Goal: Task Accomplishment & Management: Complete application form

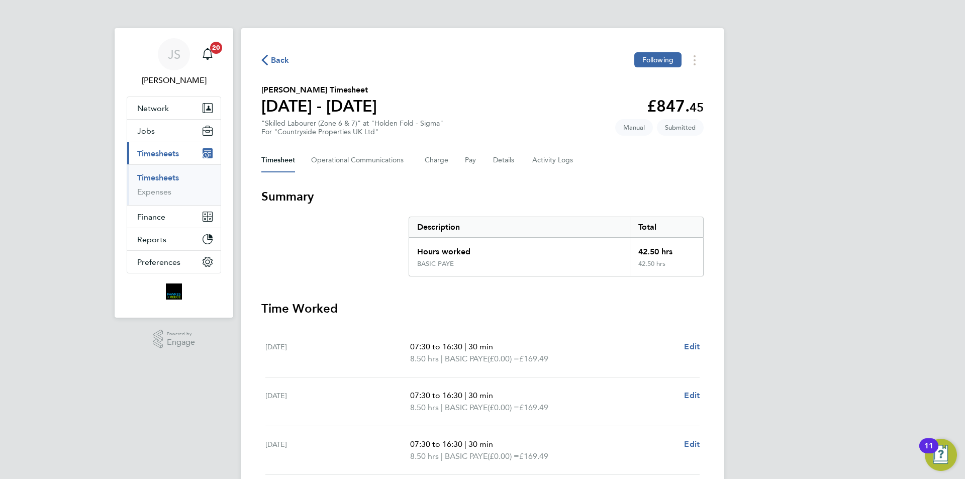
click at [277, 58] on span "Back" at bounding box center [280, 60] width 19 height 12
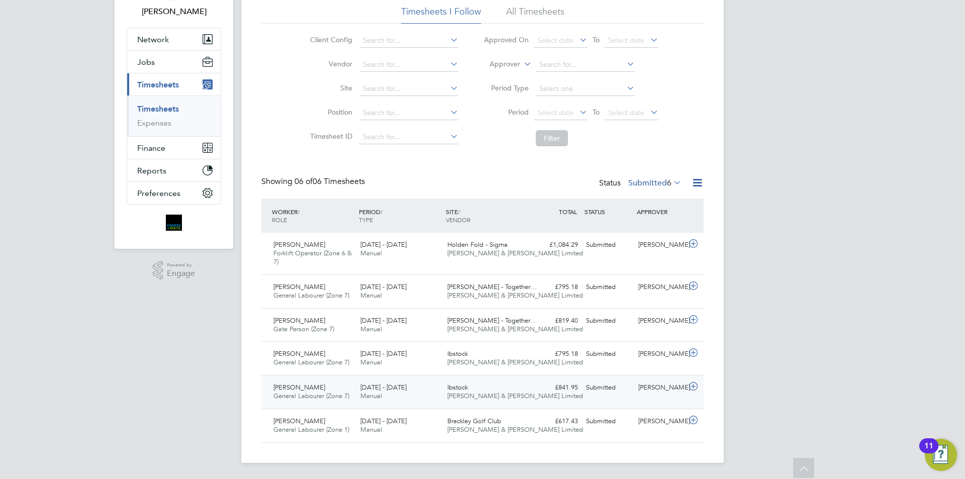
click at [697, 388] on icon at bounding box center [693, 386] width 13 height 8
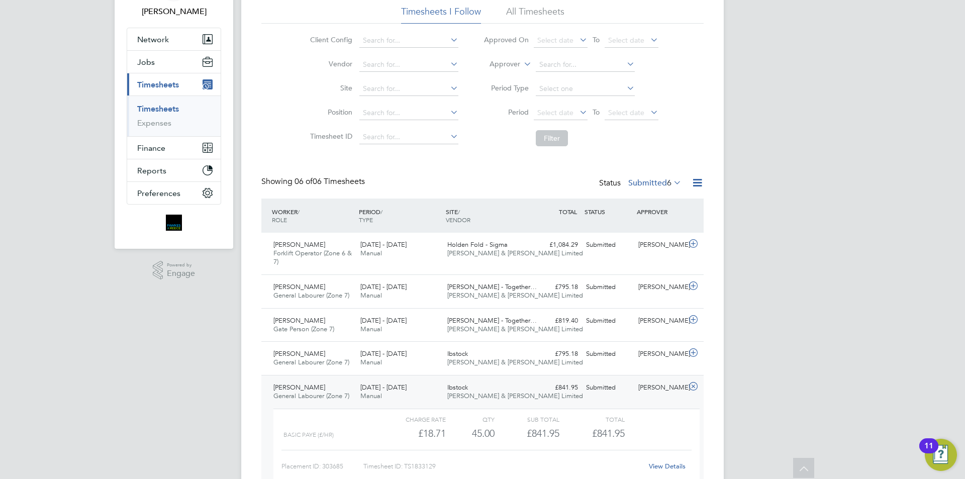
scroll to position [161, 0]
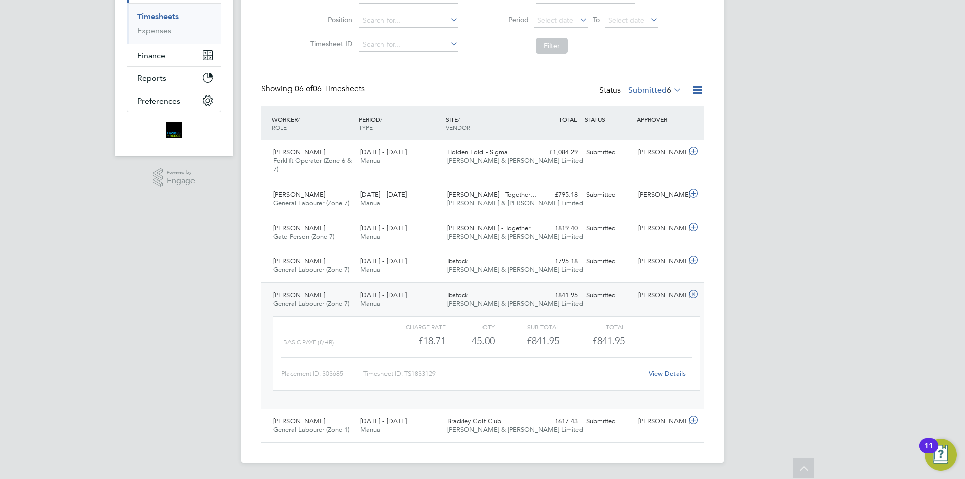
click at [661, 374] on link "View Details" at bounding box center [667, 373] width 37 height 9
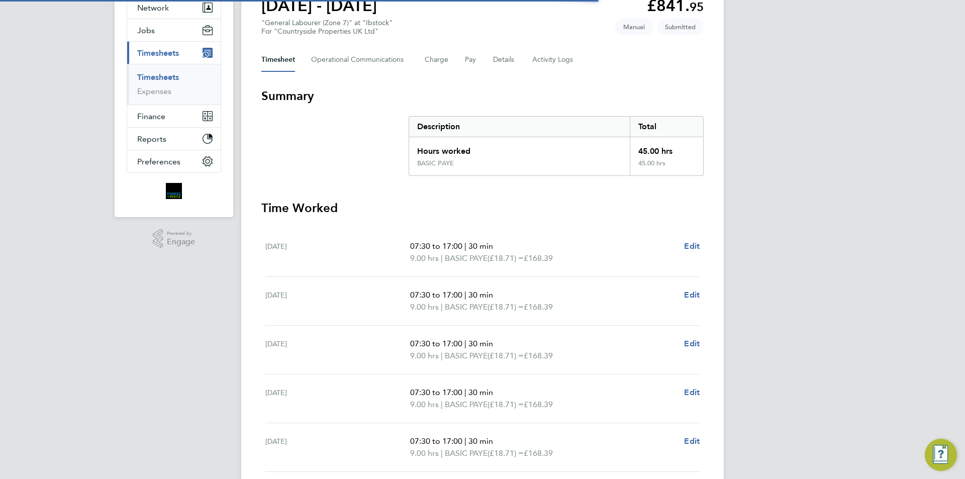
scroll to position [251, 0]
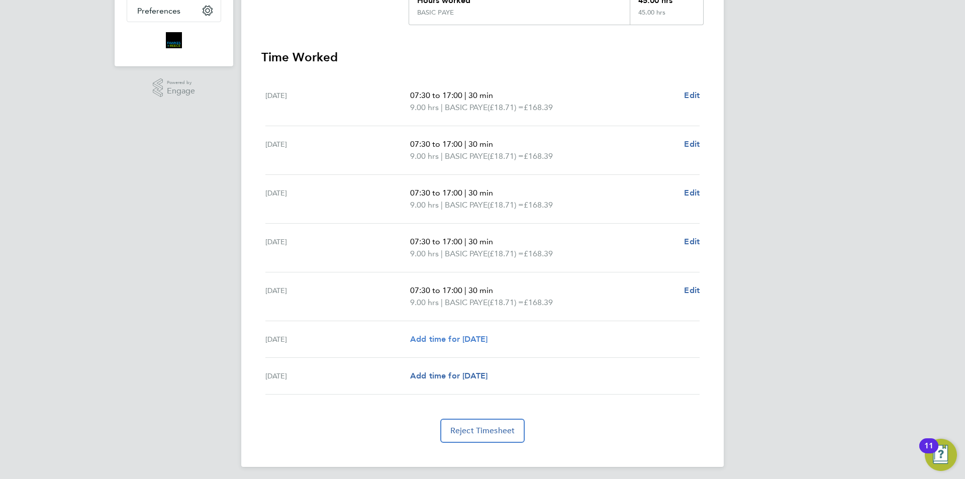
click at [465, 337] on span "Add time for [DATE]" at bounding box center [448, 339] width 77 height 10
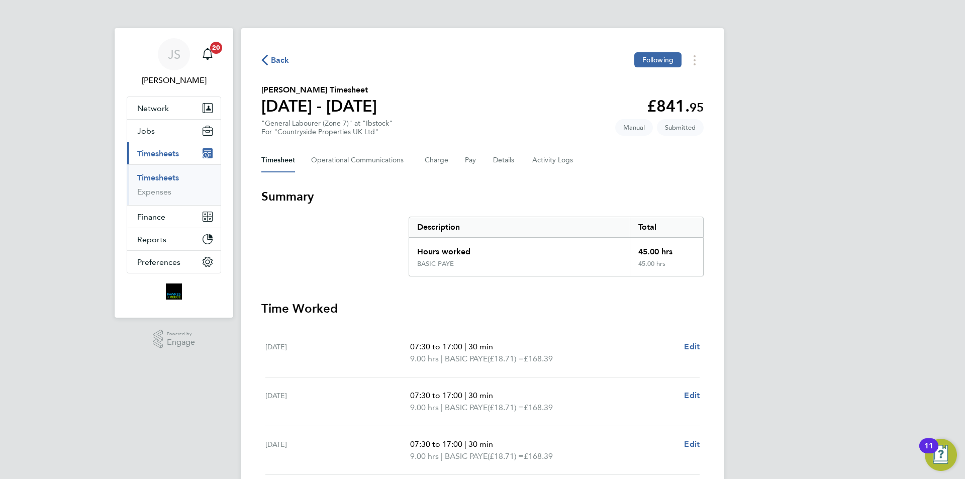
select select "30"
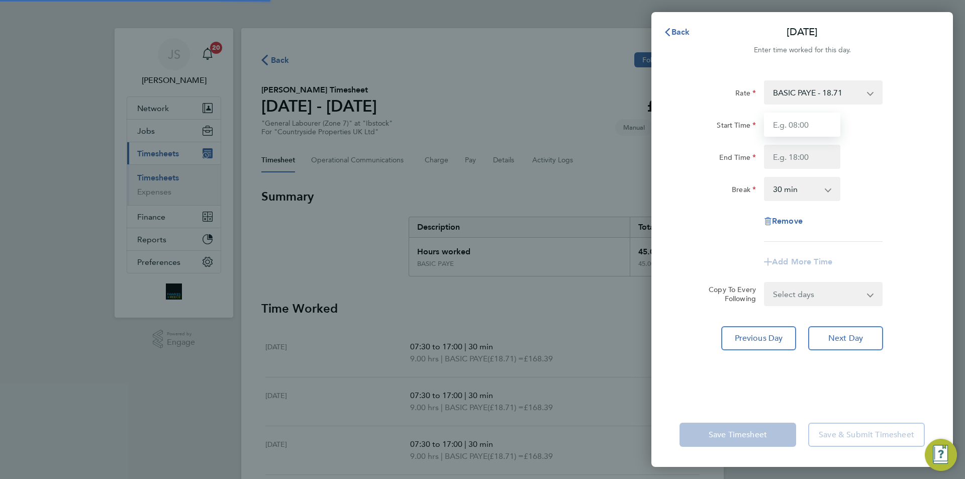
click at [804, 127] on input "Start Time" at bounding box center [802, 125] width 76 height 24
type input "07:30"
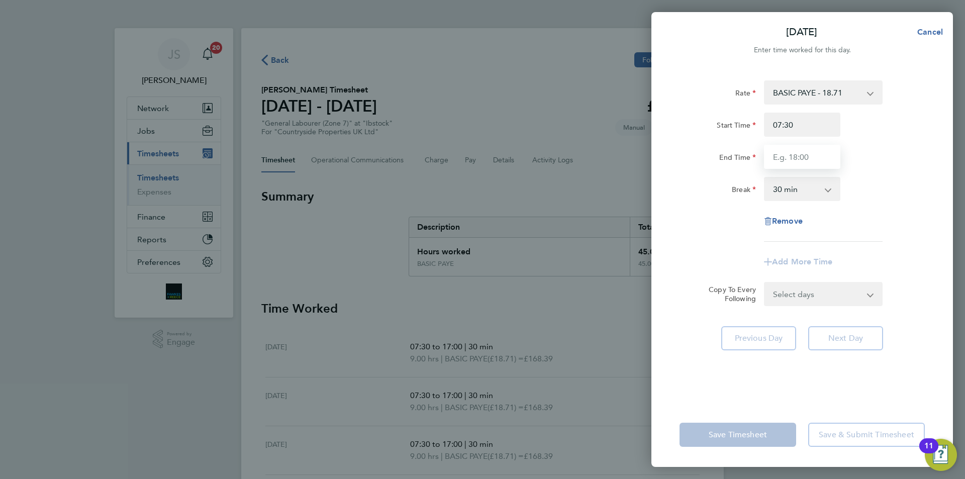
click at [795, 153] on input "End Time" at bounding box center [802, 157] width 76 height 24
click at [710, 207] on div "Rate BASIC PAYE - 18.71 Start Time 07:30 End Time 17.00 Break 0 min 15 min 30 m…" at bounding box center [801, 160] width 245 height 161
type input "17:00"
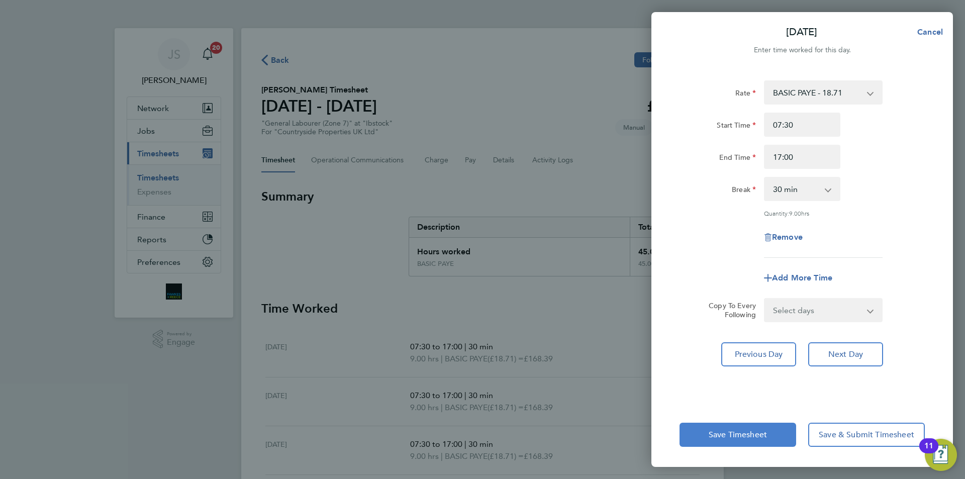
click at [738, 435] on span "Save Timesheet" at bounding box center [737, 435] width 58 height 10
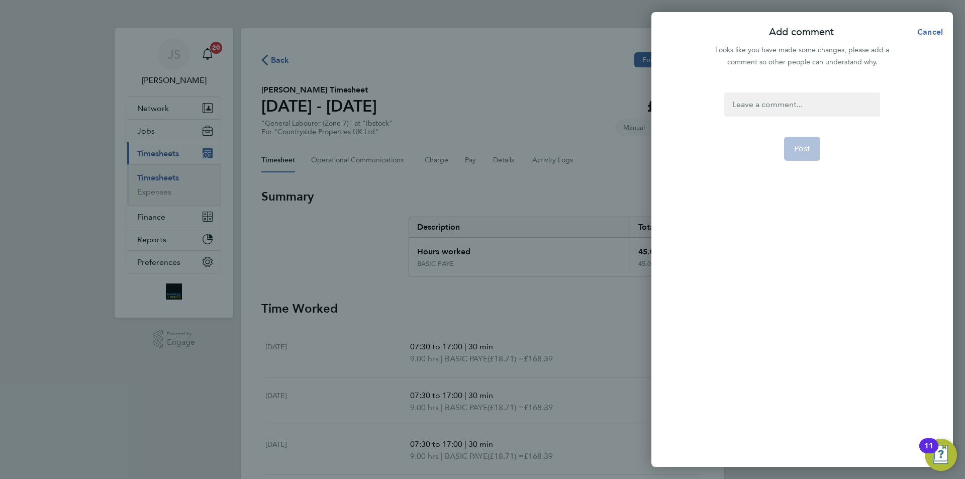
drag, startPoint x: 773, startPoint y: 120, endPoint x: 773, endPoint y: 113, distance: 7.1
click at [773, 119] on form "Post" at bounding box center [801, 213] width 163 height 242
click at [772, 110] on div at bounding box center [801, 104] width 155 height 24
click at [773, 114] on div at bounding box center [801, 104] width 155 height 24
click at [794, 142] on button "Post" at bounding box center [802, 149] width 37 height 24
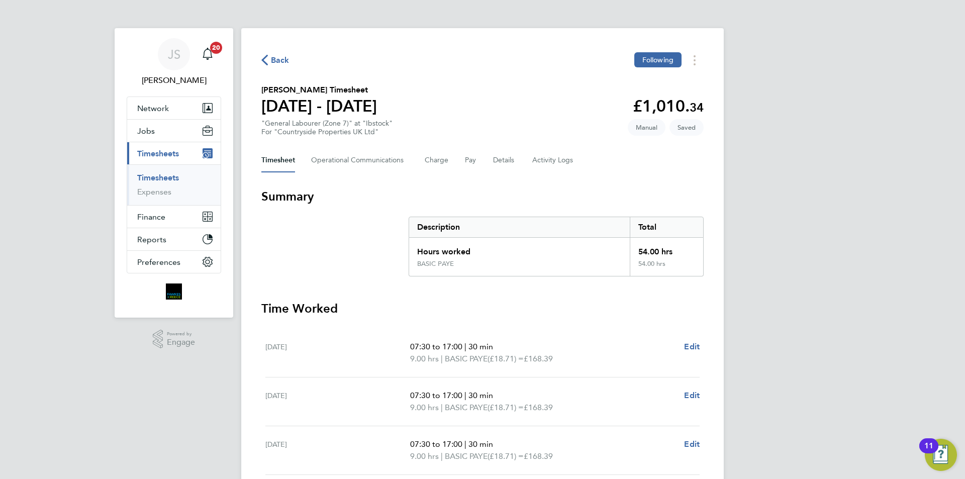
scroll to position [251, 0]
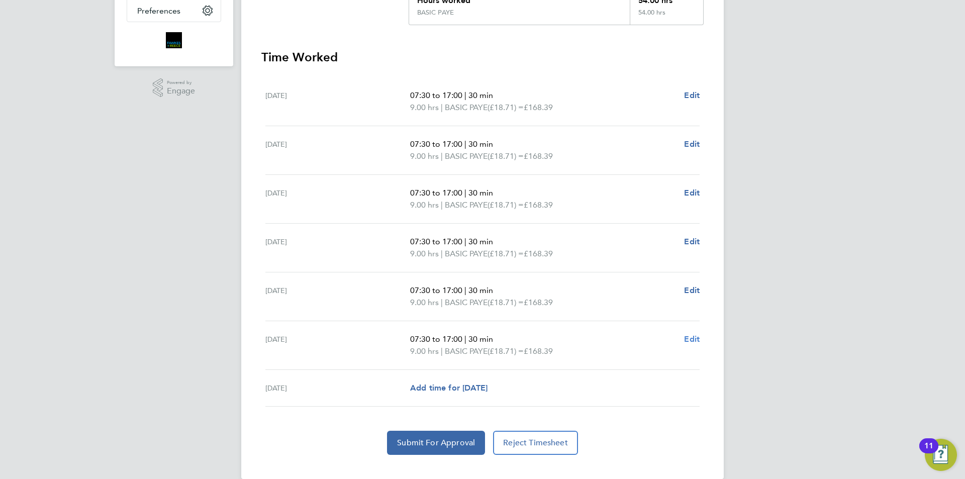
click at [686, 336] on span "Edit" at bounding box center [692, 339] width 16 height 10
select select "30"
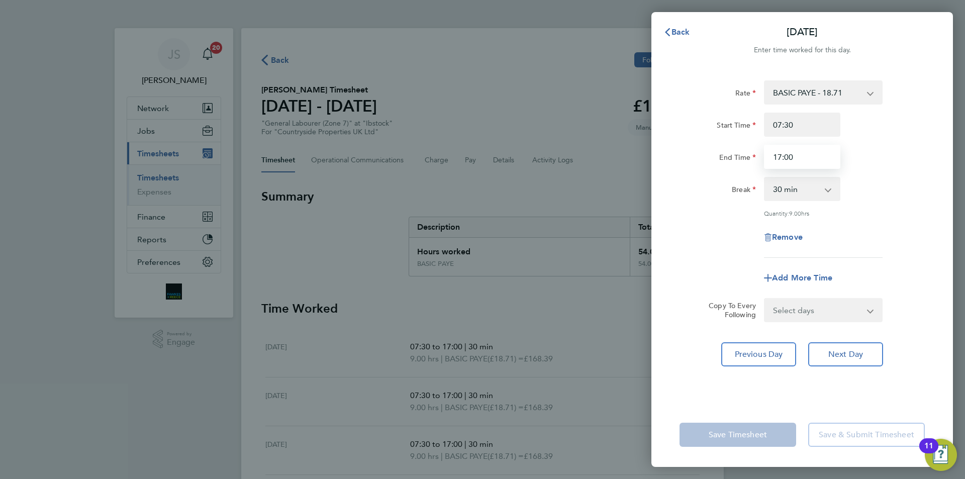
click at [776, 154] on input "17:00" at bounding box center [802, 157] width 76 height 24
type input "15:00"
click at [699, 228] on div "Remove" at bounding box center [801, 237] width 253 height 24
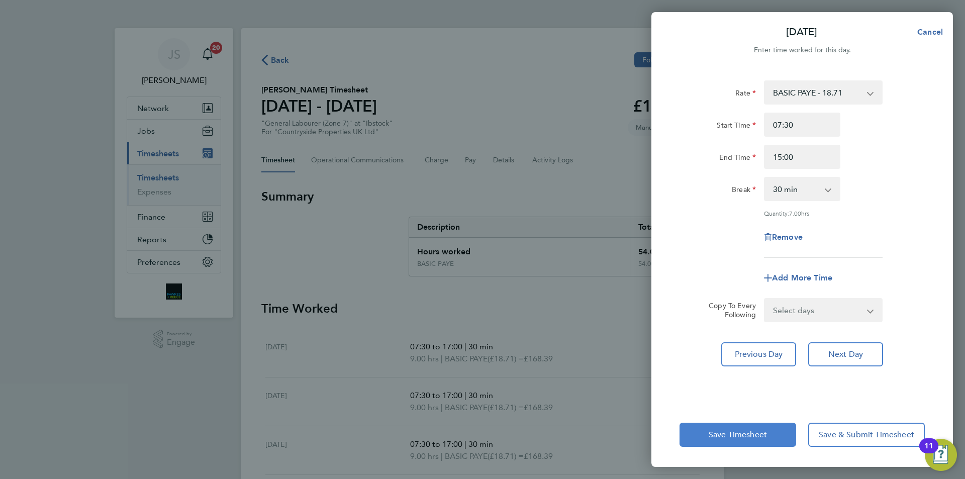
click at [731, 433] on span "Save Timesheet" at bounding box center [737, 435] width 58 height 10
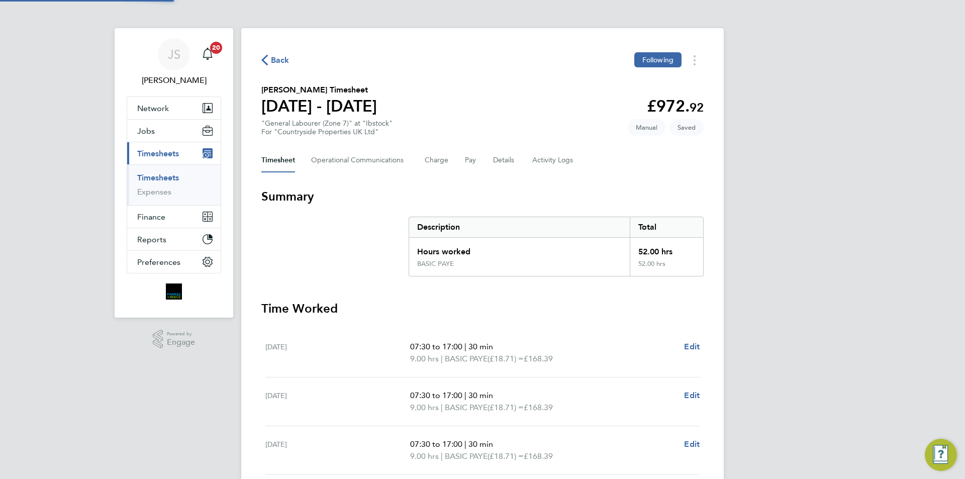
scroll to position [251, 0]
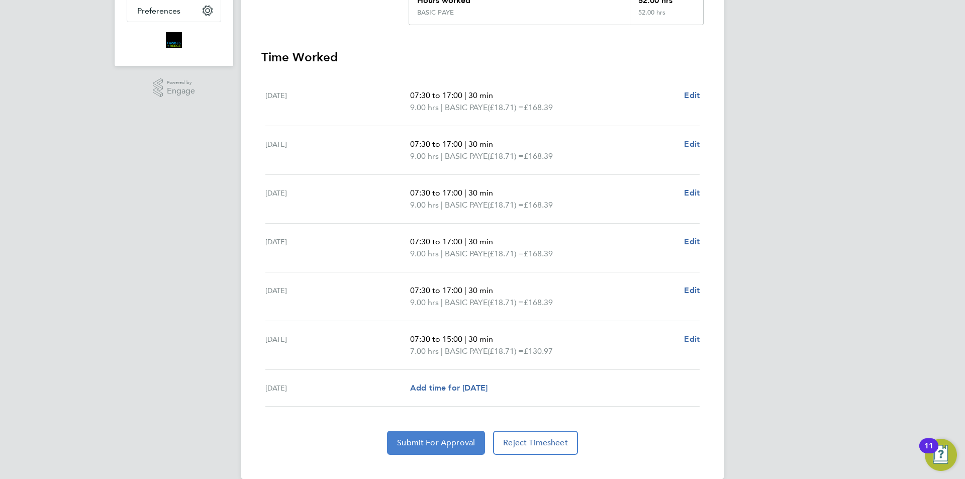
click at [453, 449] on button "Submit For Approval" at bounding box center [436, 443] width 98 height 24
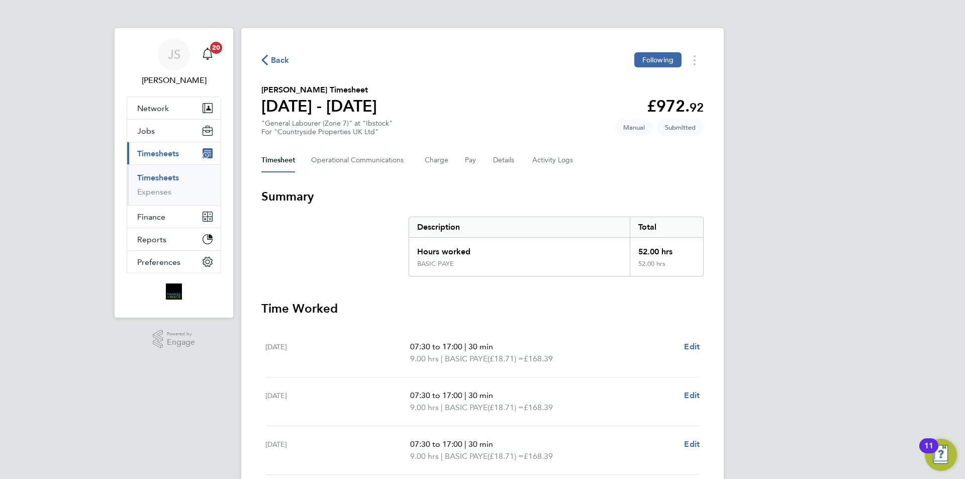
click at [276, 63] on span "Back" at bounding box center [280, 60] width 19 height 12
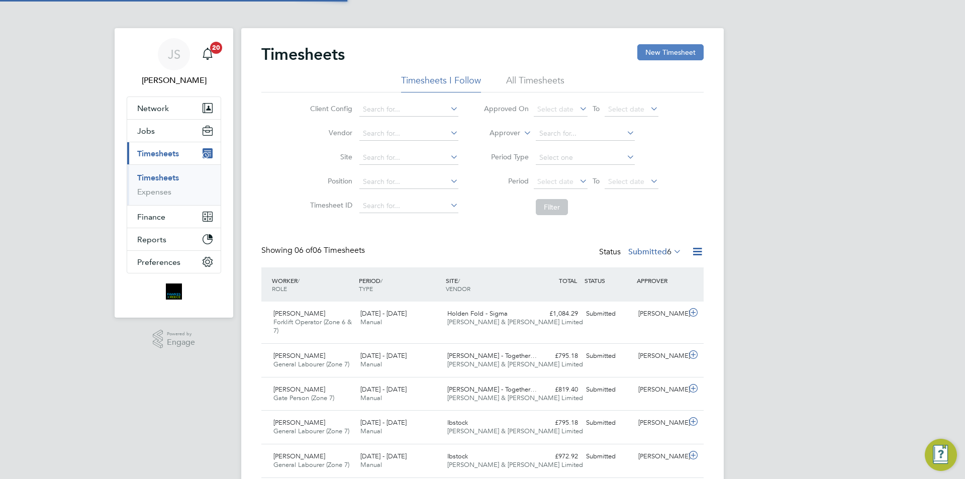
click at [657, 55] on button "New Timesheet" at bounding box center [670, 52] width 66 height 16
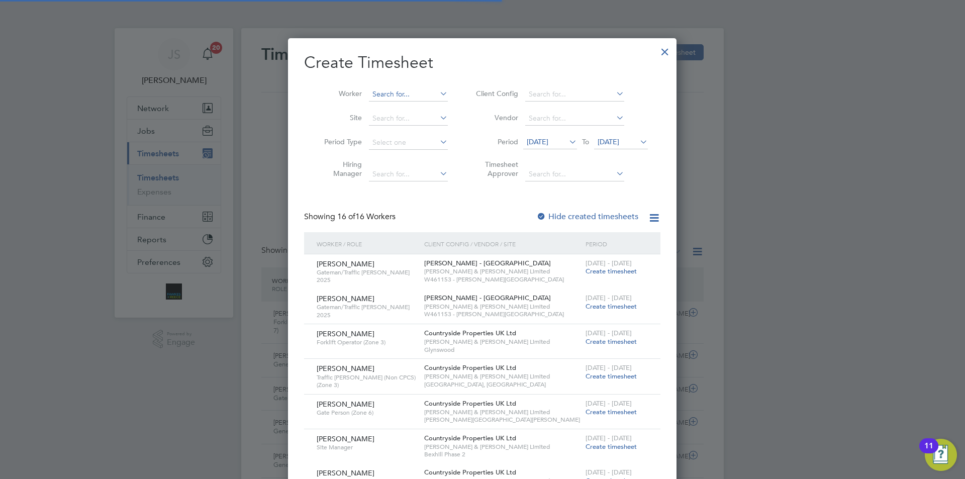
click at [385, 88] on input at bounding box center [408, 94] width 79 height 14
click at [430, 104] on b "Godlew" at bounding box center [443, 108] width 26 height 9
type input "[PERSON_NAME]"
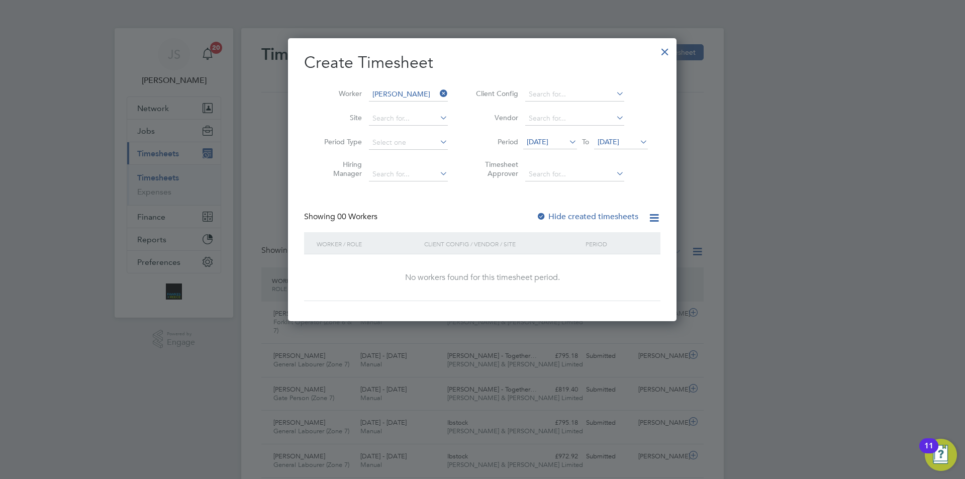
click at [548, 143] on span "[DATE]" at bounding box center [538, 141] width 22 height 9
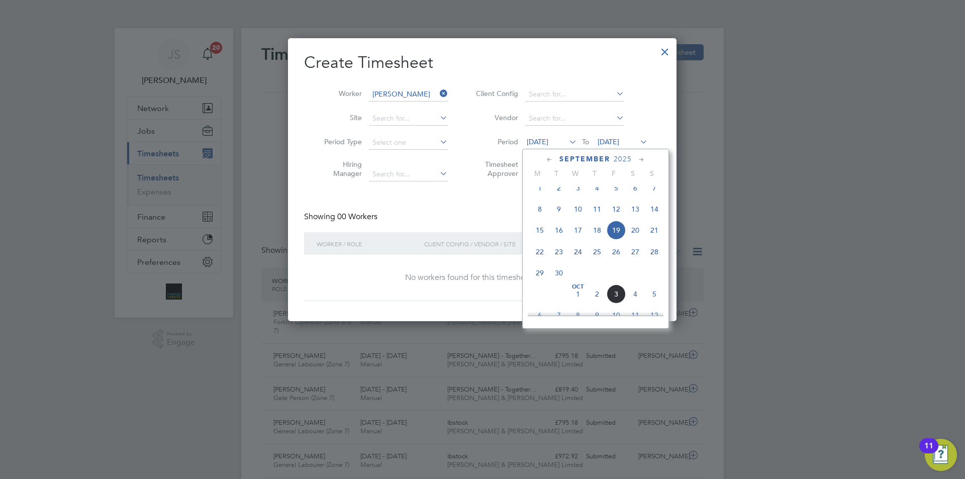
click at [544, 281] on span "29" at bounding box center [539, 272] width 19 height 19
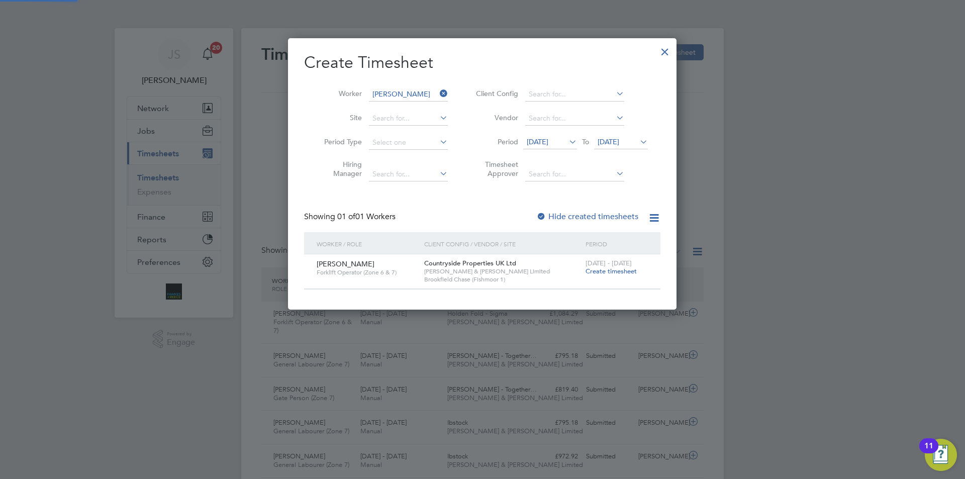
click at [616, 268] on span "Create timesheet" at bounding box center [610, 271] width 51 height 9
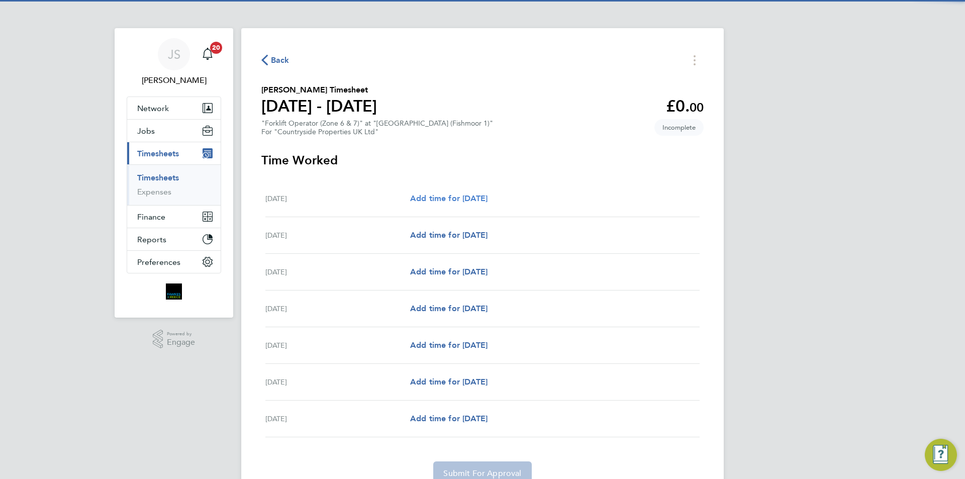
click at [438, 196] on span "Add time for [DATE]" at bounding box center [448, 198] width 77 height 10
select select "30"
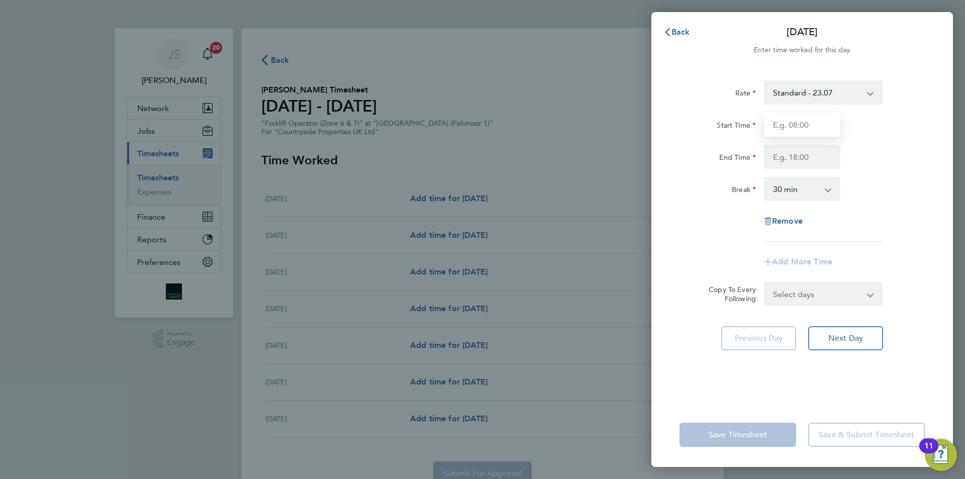
click at [799, 123] on input "Start Time" at bounding box center [802, 125] width 76 height 24
type input "07:30"
click at [821, 156] on input "End Time" at bounding box center [802, 157] width 76 height 24
type input "17:00"
click at [811, 296] on form "Rate Standard - 23.07 Start Time 07:30 End Time 17:00 Break 0 min 15 min 30 min…" at bounding box center [801, 193] width 245 height 226
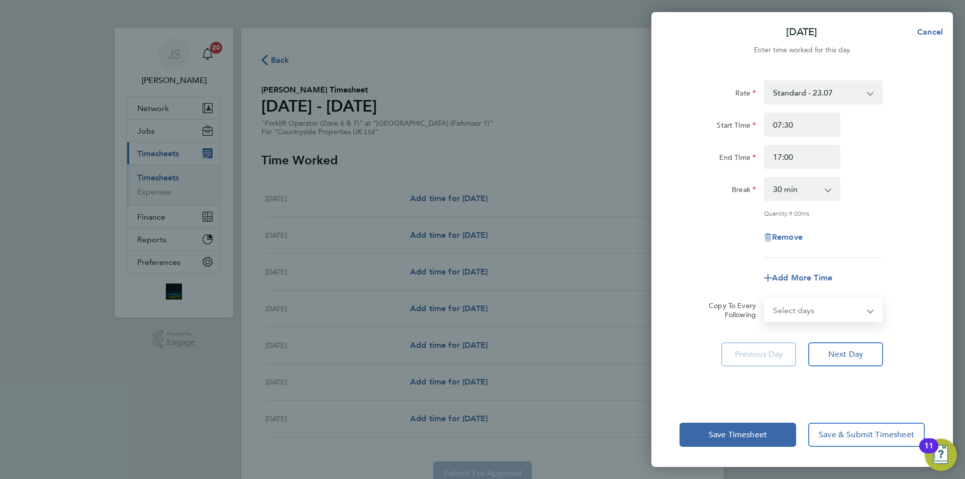
select select "WEEKDAY"
click at [765, 299] on select "Select days Day Weekday (Mon-Fri) Weekend (Sat-Sun) [DATE] [DATE] [DATE] [DATE]…" at bounding box center [818, 310] width 106 height 22
click at [744, 281] on div "Add More Time" at bounding box center [801, 278] width 253 height 24
select select "[DATE]"
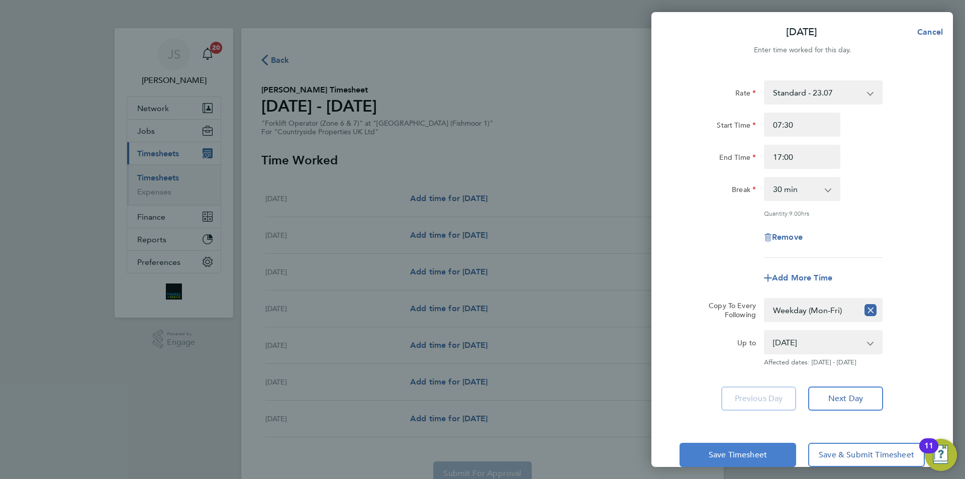
click at [737, 450] on span "Save Timesheet" at bounding box center [737, 455] width 58 height 10
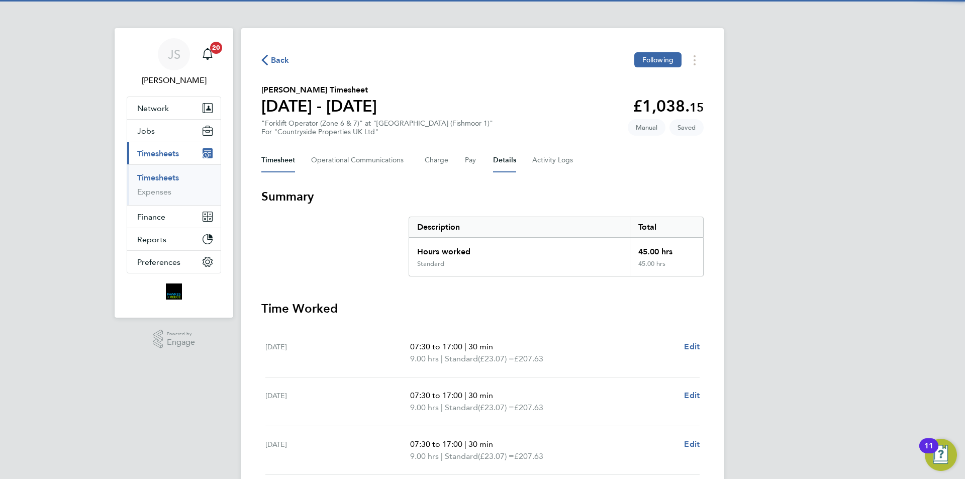
click at [495, 152] on button "Details" at bounding box center [504, 160] width 23 height 24
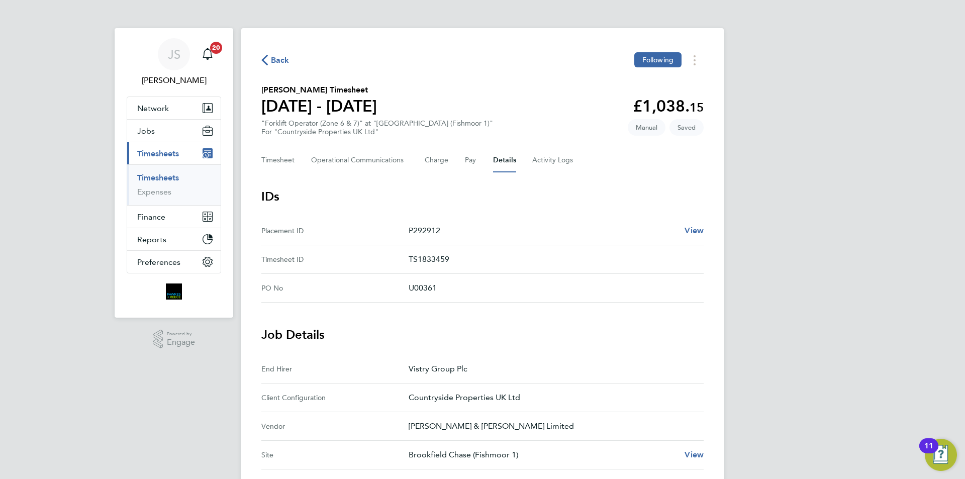
click at [258, 160] on div "Back Following [PERSON_NAME] Timesheet [DATE] - [DATE] £1,038. 15 "Forklift Ope…" at bounding box center [482, 410] width 482 height 765
click at [284, 160] on button "Timesheet" at bounding box center [278, 160] width 34 height 24
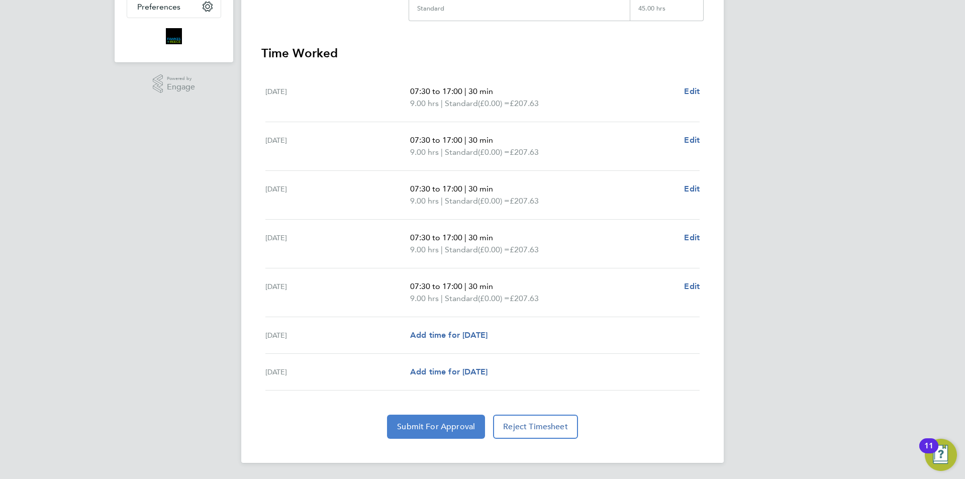
click at [472, 417] on button "Submit For Approval" at bounding box center [436, 427] width 98 height 24
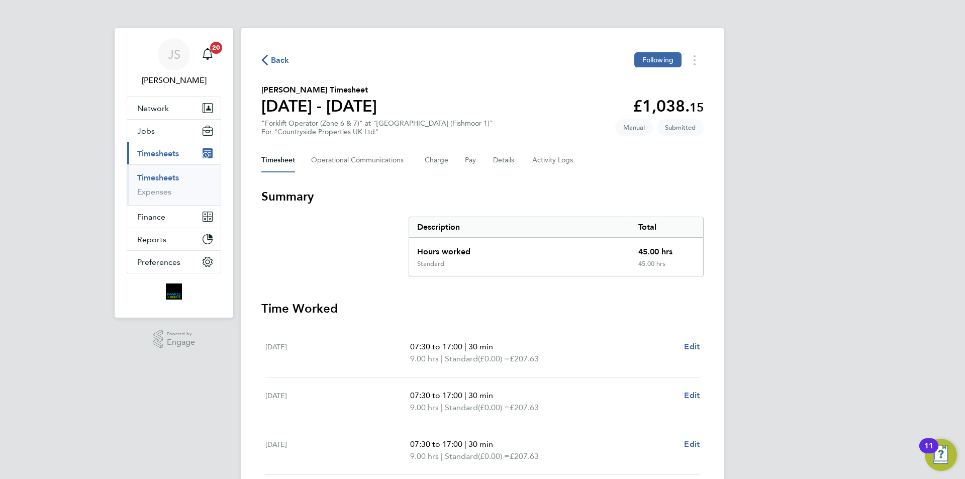
click at [283, 58] on span "Back" at bounding box center [280, 60] width 19 height 12
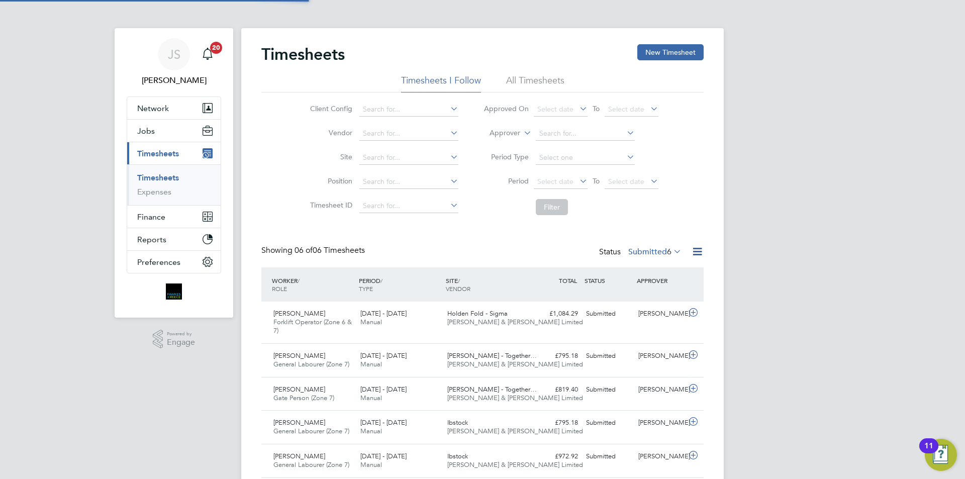
scroll to position [26, 87]
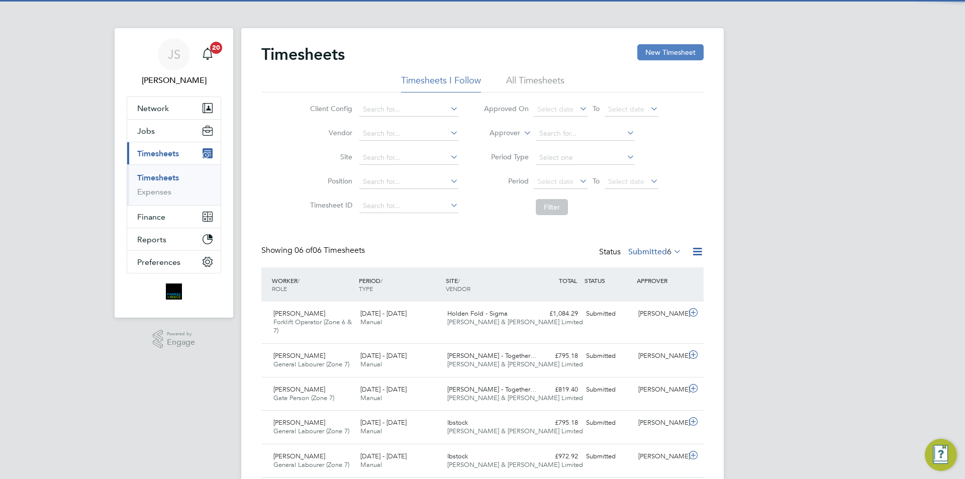
click at [669, 51] on button "New Timesheet" at bounding box center [670, 52] width 66 height 16
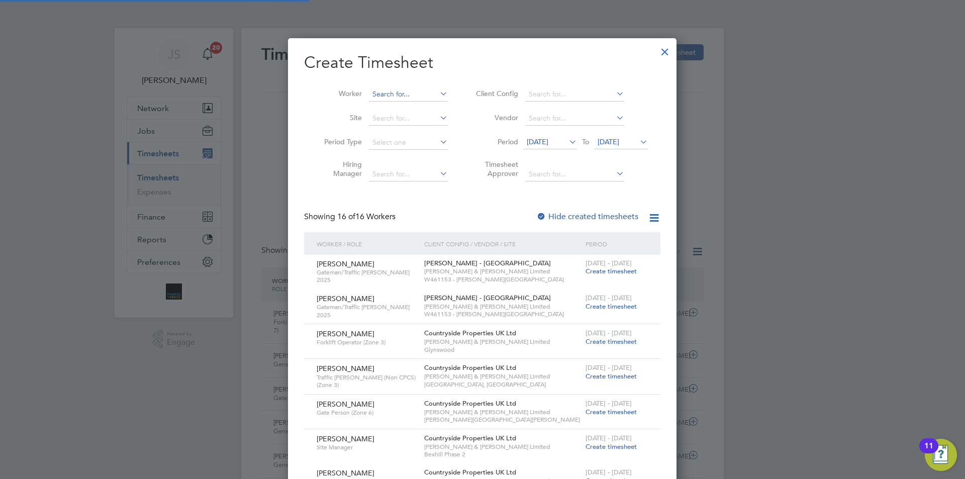
click at [380, 94] on input at bounding box center [408, 94] width 79 height 14
click at [383, 119] on b "[PERSON_NAME]" at bounding box center [401, 121] width 58 height 9
type input "[PERSON_NAME]"
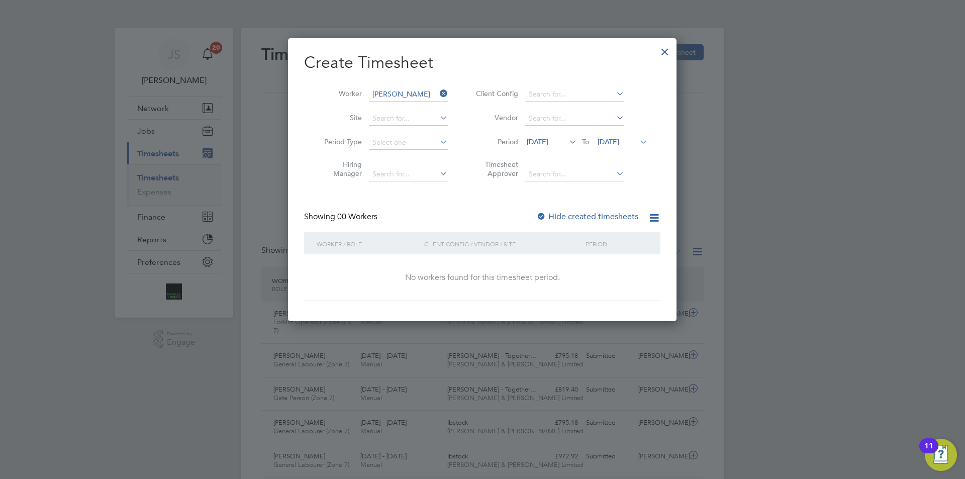
click at [548, 141] on span "[DATE]" at bounding box center [538, 141] width 22 height 9
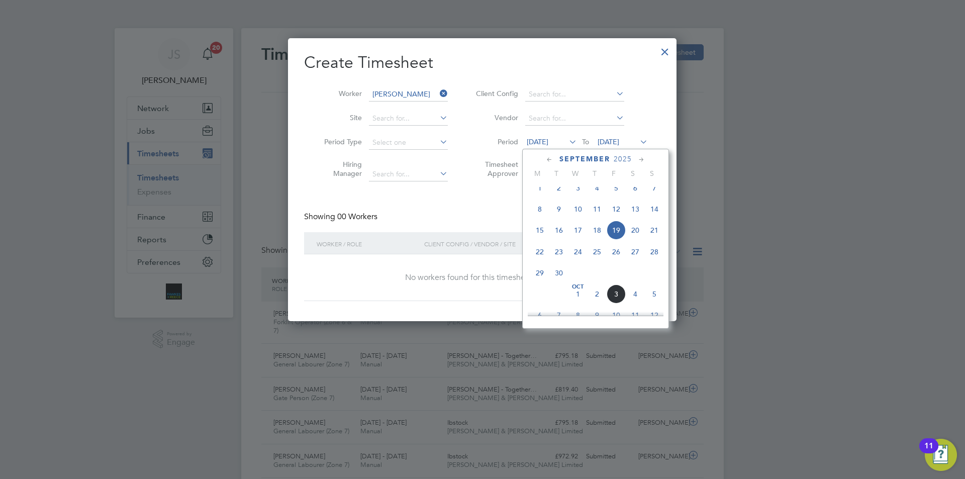
click at [546, 144] on span "[DATE]" at bounding box center [538, 141] width 22 height 9
click at [536, 277] on span "29" at bounding box center [539, 272] width 19 height 19
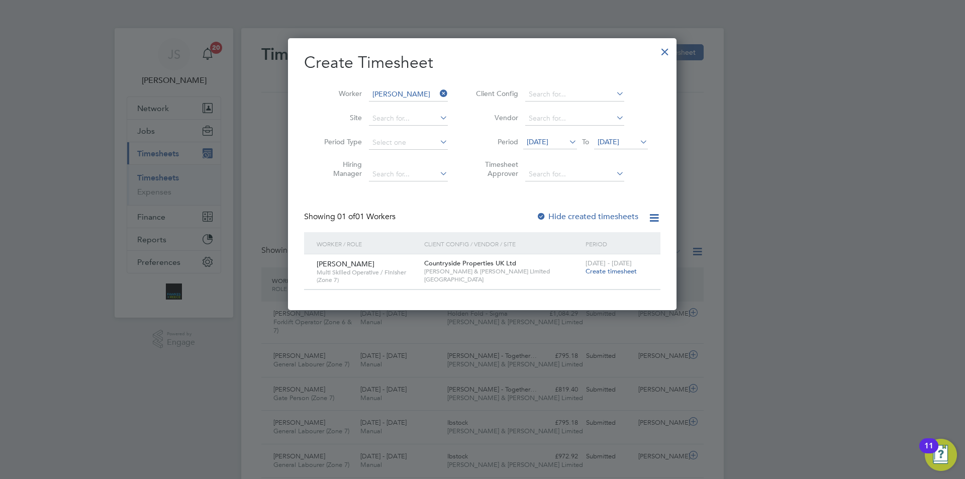
click at [607, 269] on span "Create timesheet" at bounding box center [610, 271] width 51 height 9
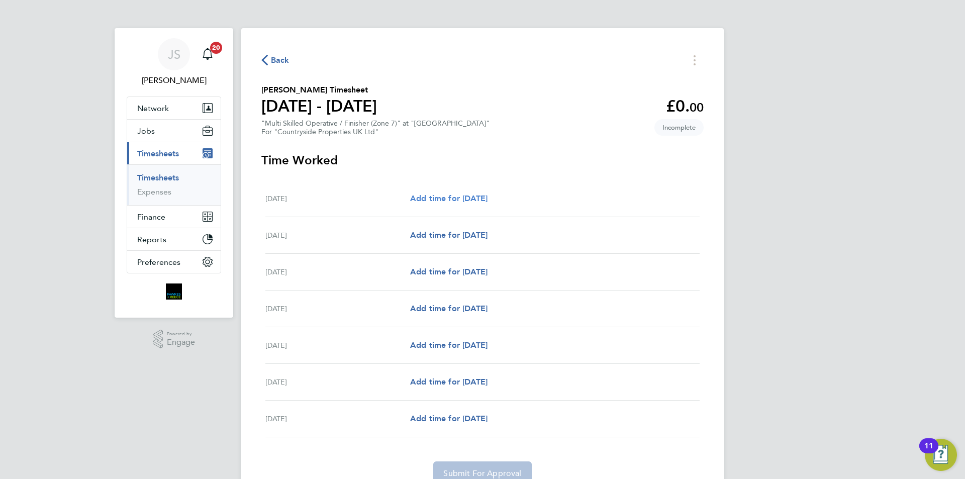
click at [487, 194] on span "Add time for [DATE]" at bounding box center [448, 198] width 77 height 10
select select "30"
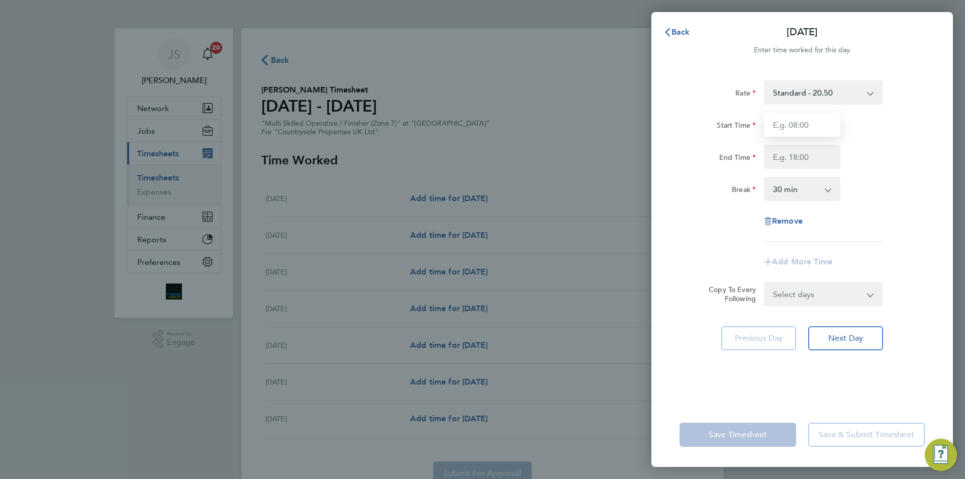
click at [785, 122] on input "Start Time" at bounding box center [802, 125] width 76 height 24
type input "07:30"
click at [800, 165] on input "End Time" at bounding box center [802, 157] width 76 height 24
type input "17:00"
click at [808, 296] on form "Rate Standard - 20.50 Basic - 20.50 Start Time 07:30 End Time 17:00 Break 0 min…" at bounding box center [801, 193] width 245 height 226
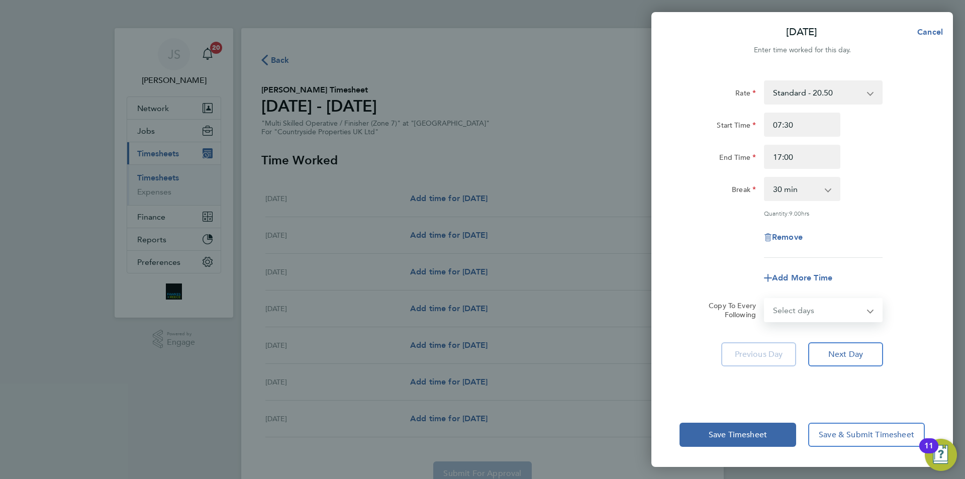
select select "WEEKEND"
click at [765, 299] on select "Select days Day Weekday (Mon-Fri) Weekend (Sat-Sun) [DATE] [DATE] [DATE] [DATE]…" at bounding box center [818, 310] width 106 height 22
select select "[DATE]"
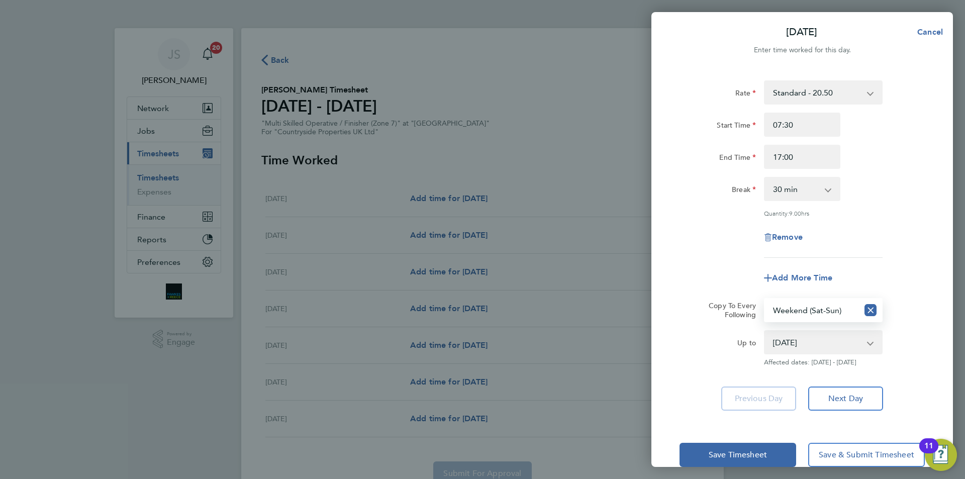
click at [801, 308] on select "Select days Day Weekday (Mon-Fri) Weekend (Sat-Sun) [DATE] [DATE] [DATE] [DATE]…" at bounding box center [811, 310] width 93 height 22
select select "WEEKDAY"
click at [765, 299] on select "Select days Day Weekday (Mon-Fri) Weekend (Sat-Sun) [DATE] [DATE] [DATE] [DATE]…" at bounding box center [811, 310] width 93 height 22
click at [735, 230] on div "Remove" at bounding box center [801, 237] width 253 height 24
click at [730, 457] on span "Save Timesheet" at bounding box center [737, 455] width 58 height 10
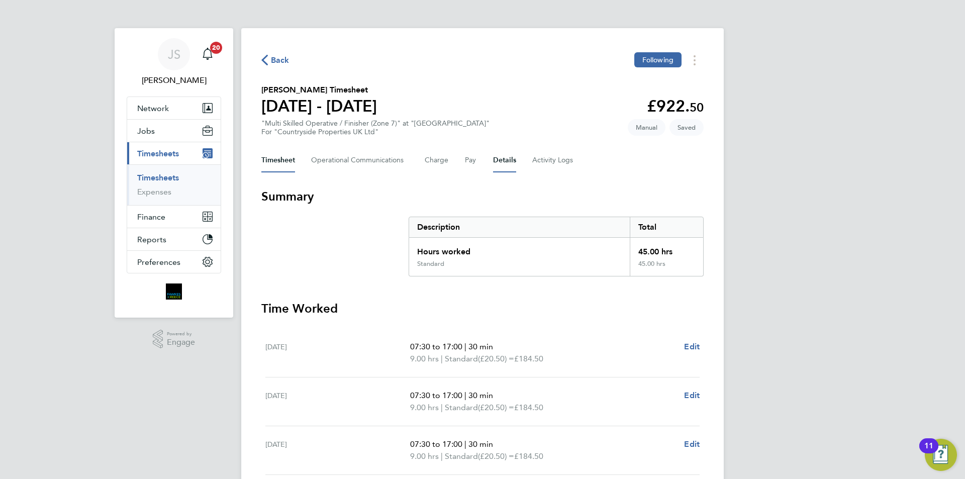
click at [503, 158] on button "Details" at bounding box center [504, 160] width 23 height 24
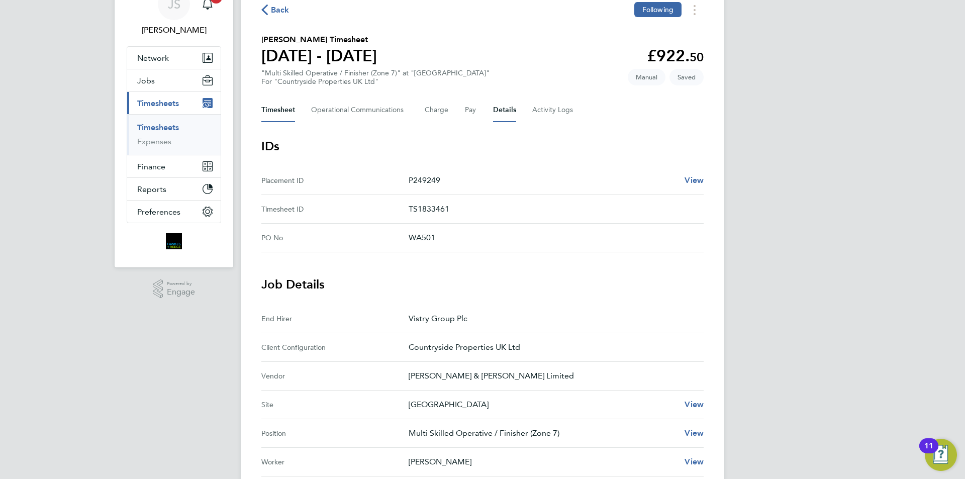
click at [286, 98] on button "Timesheet" at bounding box center [278, 110] width 34 height 24
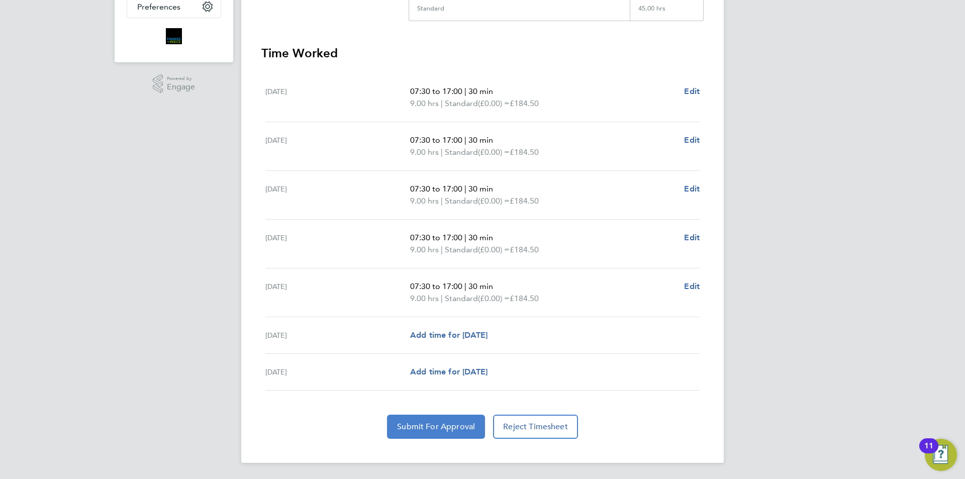
click at [455, 424] on span "Submit For Approval" at bounding box center [436, 427] width 78 height 10
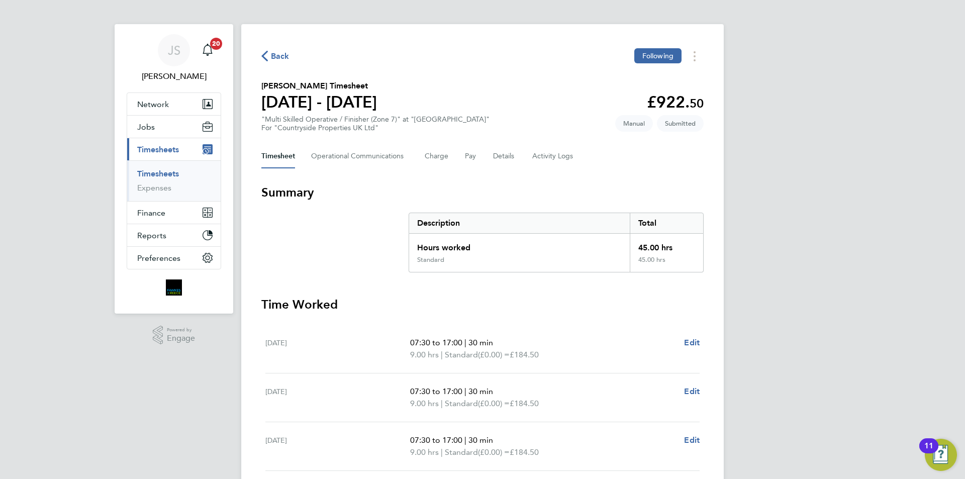
click at [285, 57] on span "Back" at bounding box center [280, 56] width 19 height 12
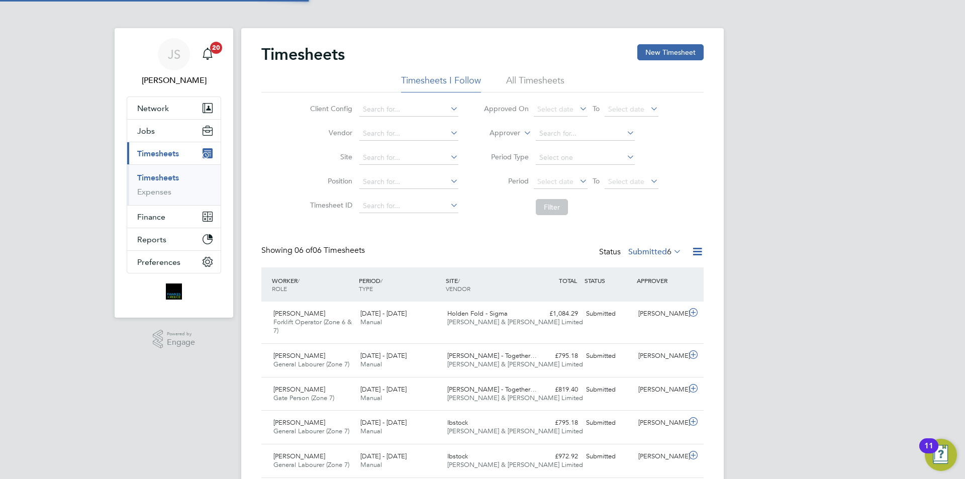
scroll to position [26, 87]
click at [678, 47] on button "New Timesheet" at bounding box center [670, 52] width 66 height 16
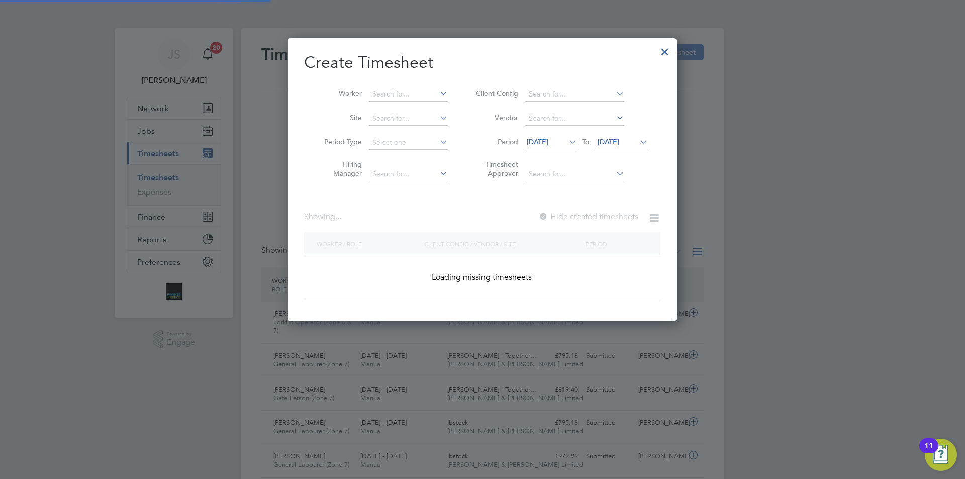
scroll to position [1066, 389]
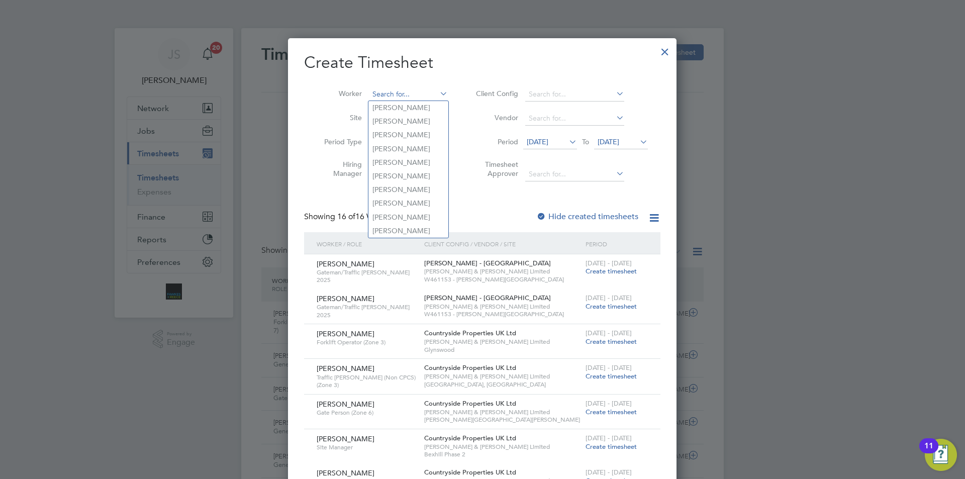
click at [419, 88] on input at bounding box center [408, 94] width 79 height 14
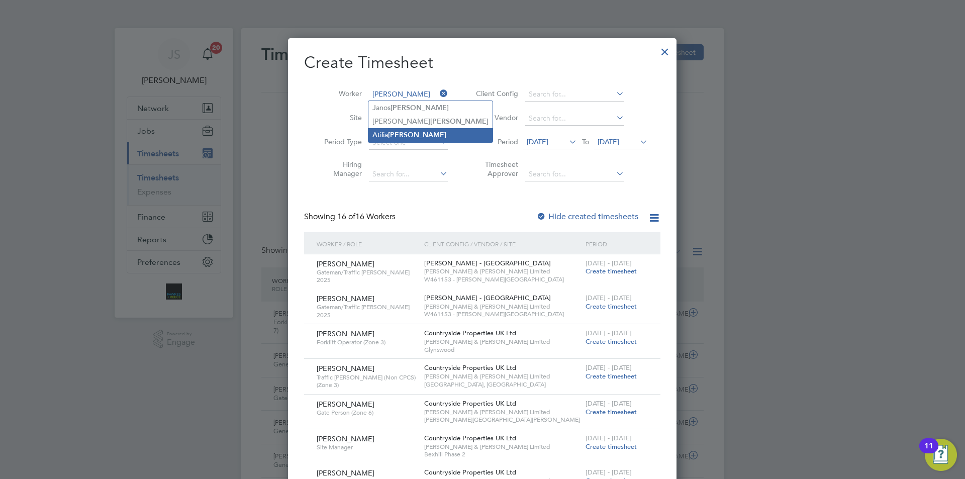
click at [385, 130] on li "[PERSON_NAME]" at bounding box center [430, 135] width 124 height 14
type input "[PERSON_NAME]"
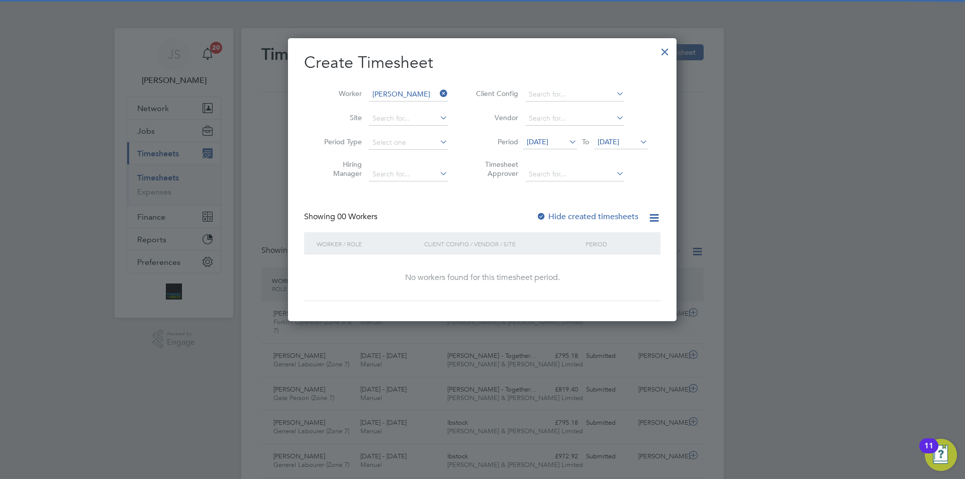
click at [548, 137] on span "[DATE]" at bounding box center [538, 141] width 22 height 9
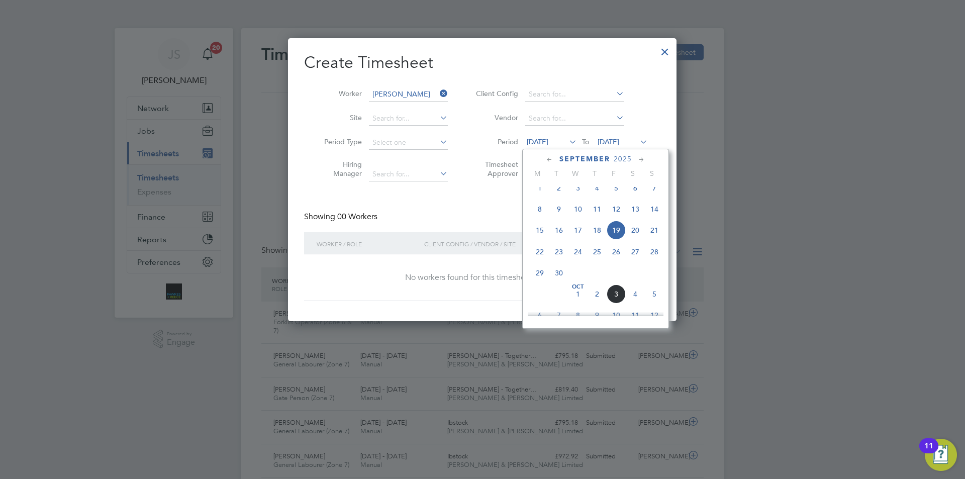
click at [537, 281] on span "29" at bounding box center [539, 272] width 19 height 19
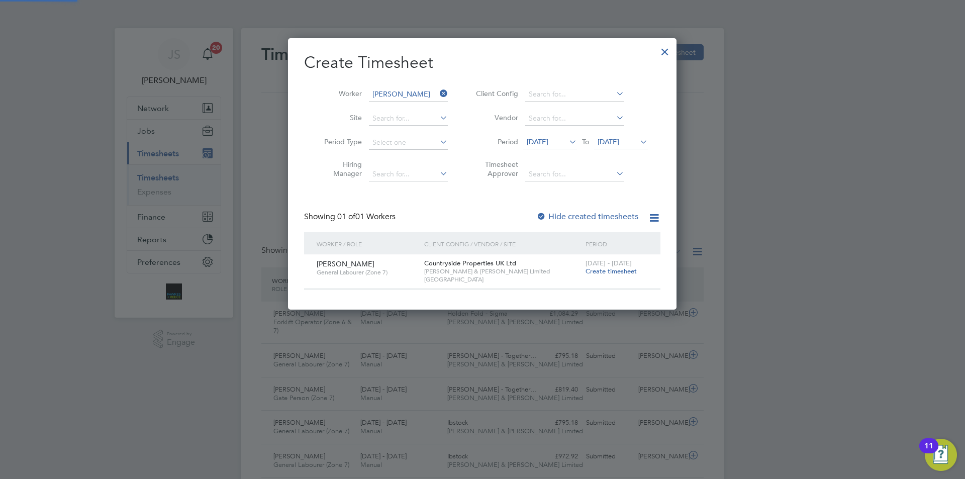
click at [604, 270] on span "Create timesheet" at bounding box center [610, 271] width 51 height 9
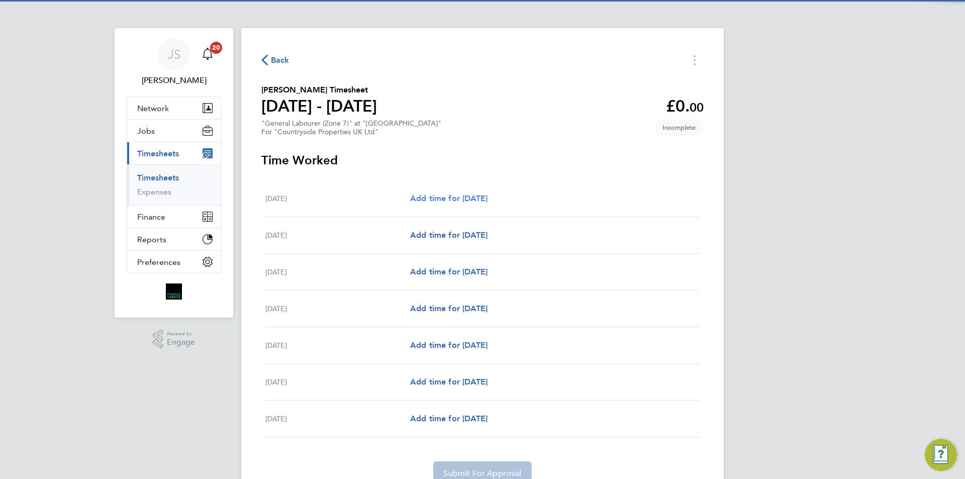
click at [442, 195] on span "Add time for [DATE]" at bounding box center [448, 198] width 77 height 10
select select "30"
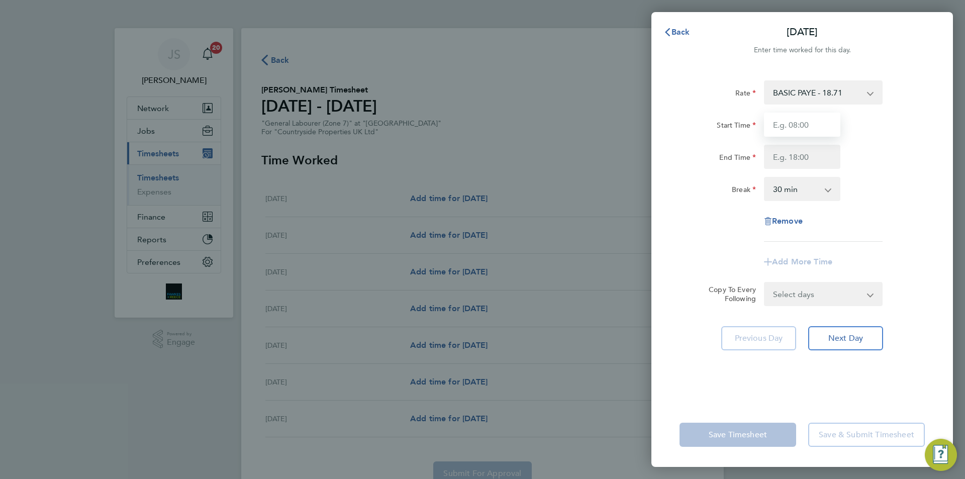
click at [794, 123] on input "Start Time" at bounding box center [802, 125] width 76 height 24
type input "07:30"
click at [798, 141] on div "Start Time 07:30 End Time" at bounding box center [801, 141] width 253 height 56
click at [798, 145] on input "End Time" at bounding box center [802, 157] width 76 height 24
type input "16:30"
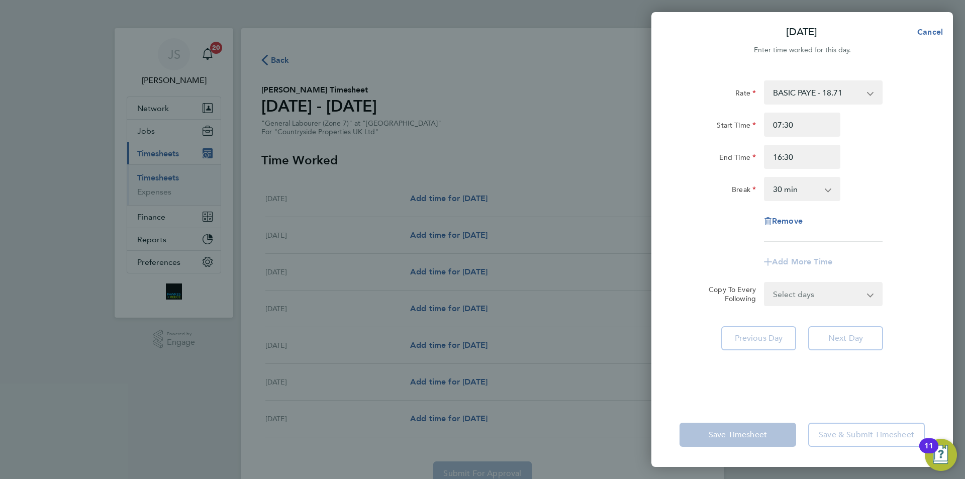
click at [716, 207] on div "Rate BASIC PAYE - 18.71 Start Time 07:30 End Time 16:30 Break 0 min 15 min 30 m…" at bounding box center [801, 160] width 245 height 161
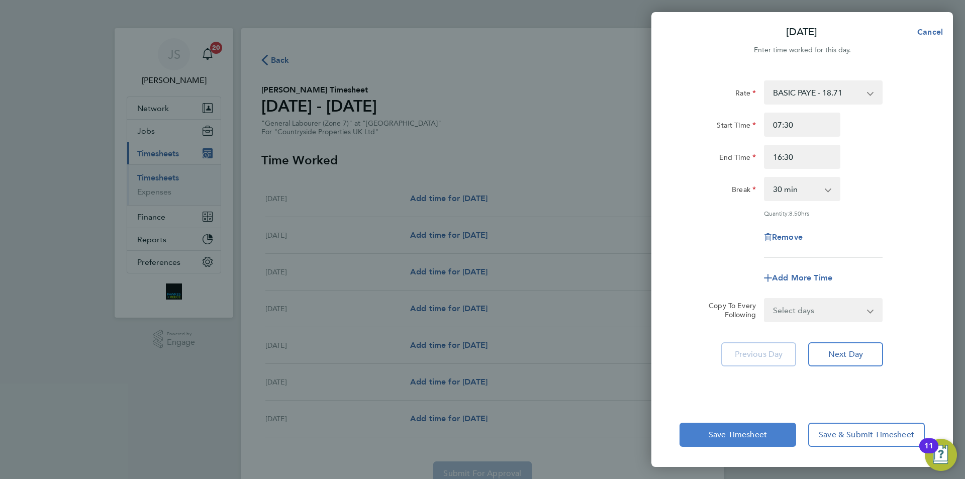
click at [748, 432] on span "Save Timesheet" at bounding box center [737, 435] width 58 height 10
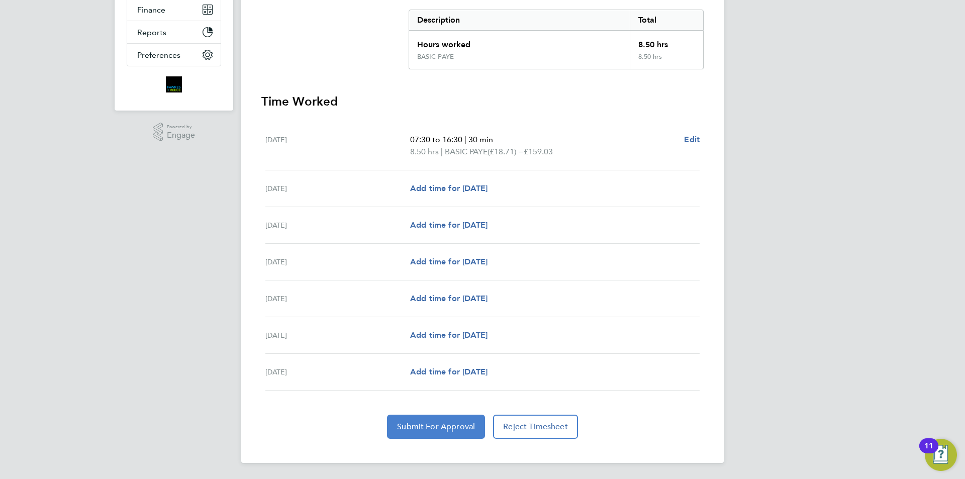
click at [425, 430] on span "Submit For Approval" at bounding box center [436, 427] width 78 height 10
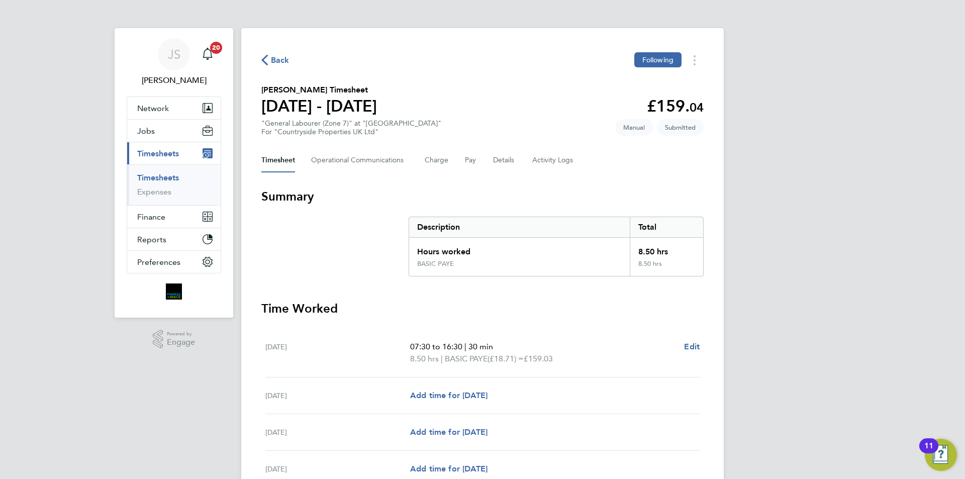
click at [284, 61] on span "Back" at bounding box center [280, 60] width 19 height 12
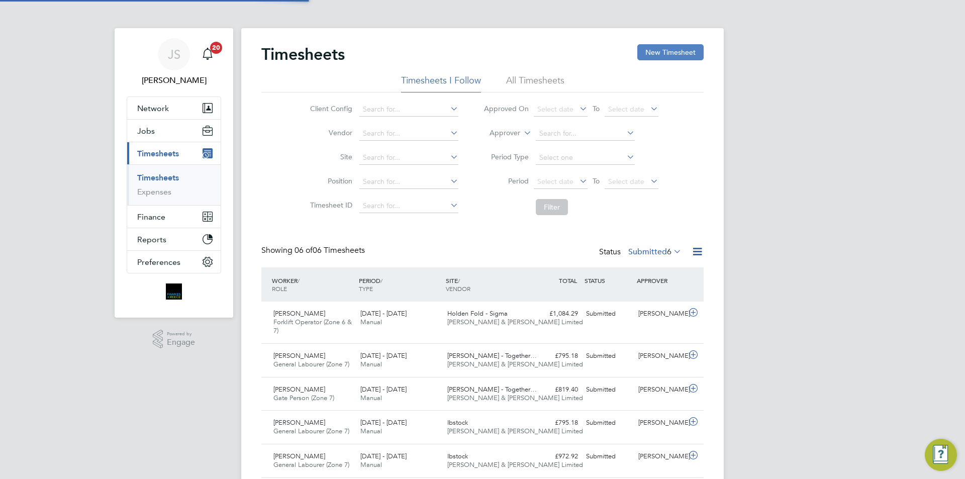
click at [670, 53] on button "New Timesheet" at bounding box center [670, 52] width 66 height 16
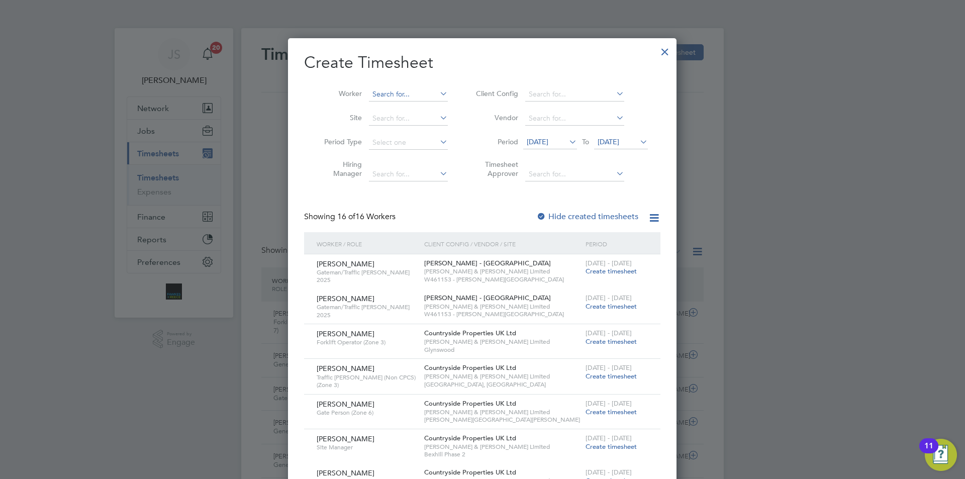
click at [421, 100] on div "Timesheets New Timesheet Timesheets I Follow All Timesheets Client Config Vendo…" at bounding box center [482, 279] width 482 height 503
click at [413, 109] on li "Kirkl yn [PERSON_NAME]" at bounding box center [413, 108] width 91 height 14
type input "[PERSON_NAME]"
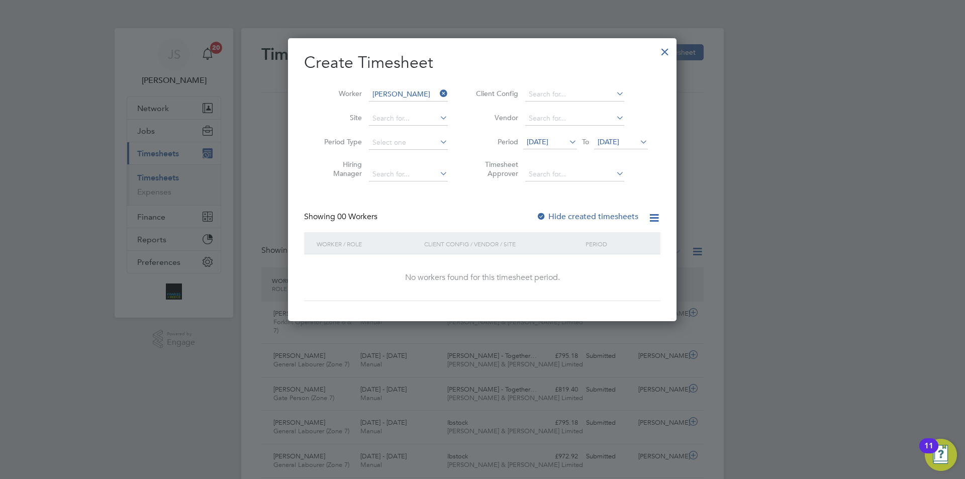
click at [548, 141] on span "[DATE]" at bounding box center [538, 141] width 22 height 9
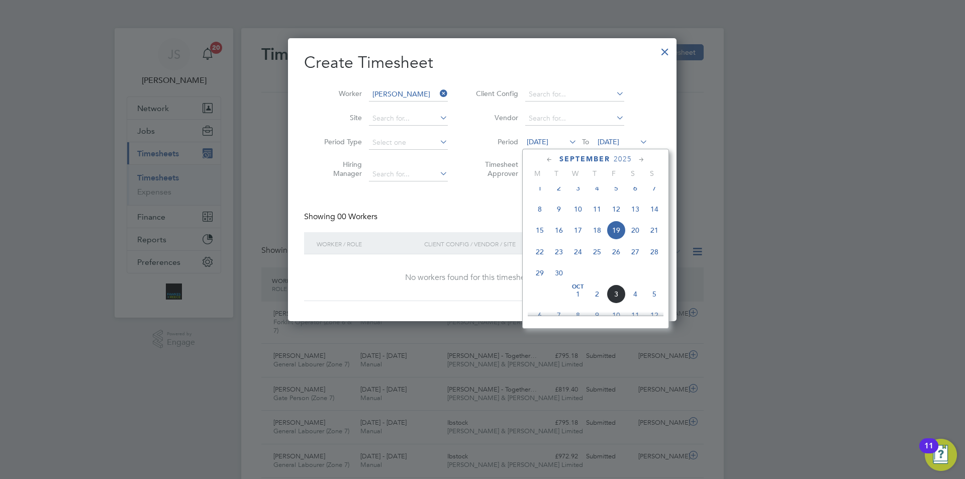
click at [541, 278] on span "29" at bounding box center [539, 272] width 19 height 19
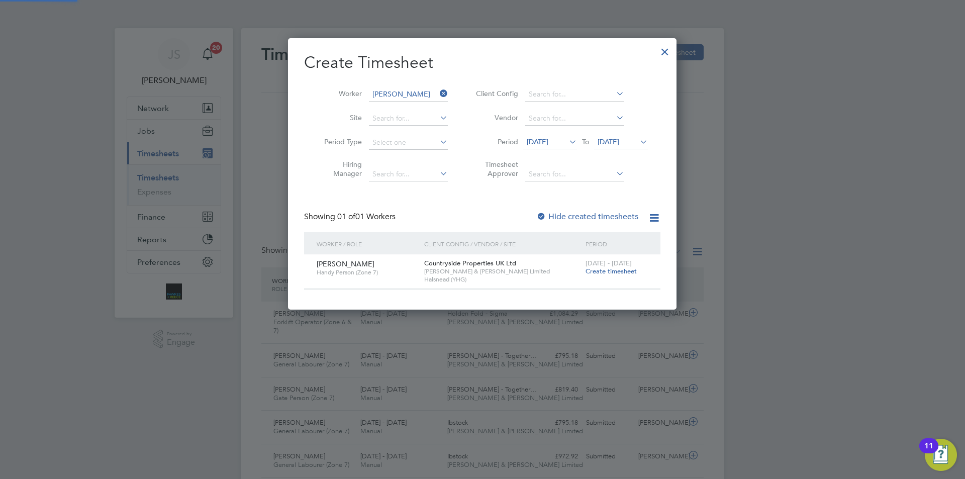
click at [602, 267] on span "Create timesheet" at bounding box center [610, 271] width 51 height 9
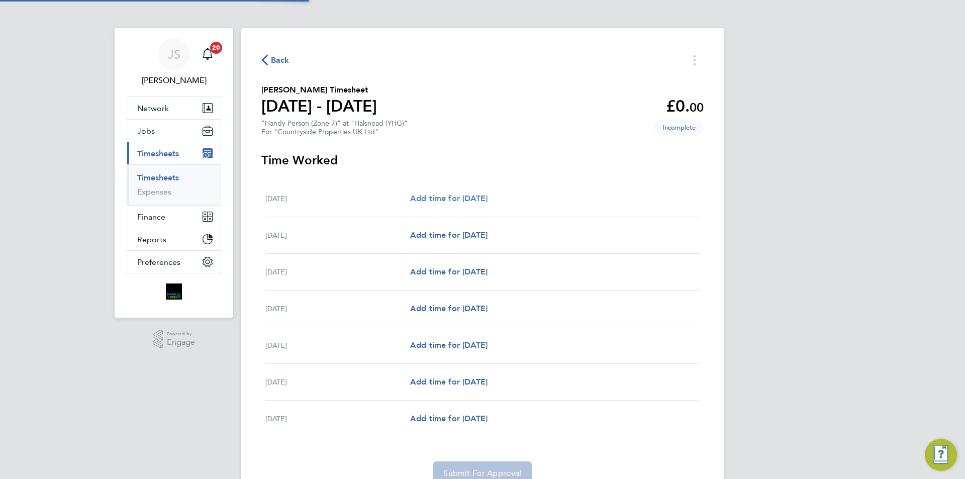
click at [454, 197] on span "Add time for [DATE]" at bounding box center [448, 198] width 77 height 10
select select "30"
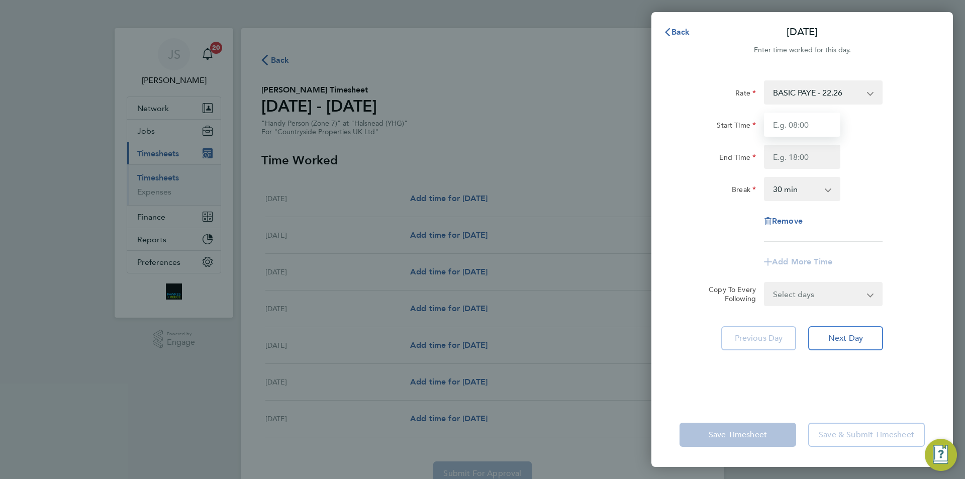
click at [788, 122] on input "Start Time" at bounding box center [802, 125] width 76 height 24
type input "07:30"
click at [819, 151] on input "End Time" at bounding box center [802, 157] width 76 height 24
type input "16:30"
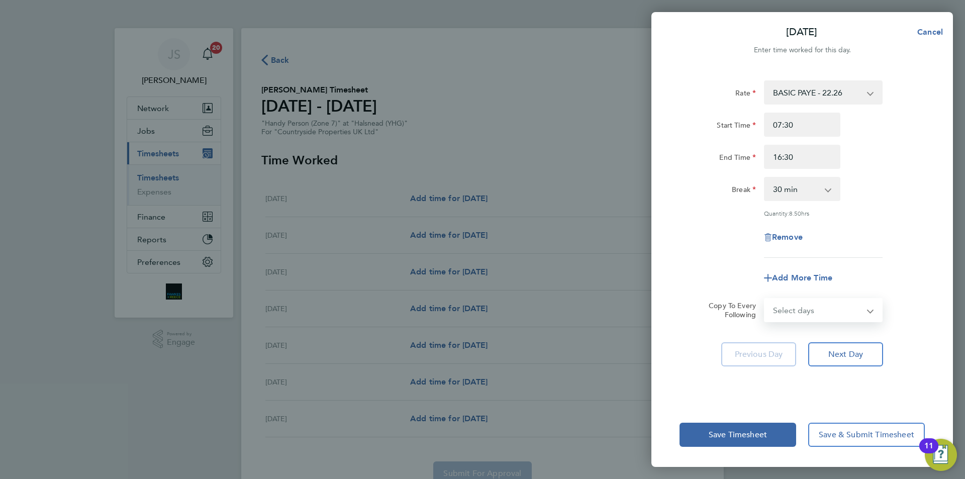
drag, startPoint x: 782, startPoint y: 298, endPoint x: 786, endPoint y: 318, distance: 20.0
click at [783, 301] on select "Select days Day Weekday (Mon-Fri) Weekend (Sat-Sun) [DATE] [DATE] [DATE] [DATE]…" at bounding box center [818, 310] width 106 height 22
select select "WEEKDAY"
click at [765, 299] on select "Select days Day Weekday (Mon-Fri) Weekend (Sat-Sun) [DATE] [DATE] [DATE] [DATE]…" at bounding box center [818, 310] width 106 height 22
select select "[DATE]"
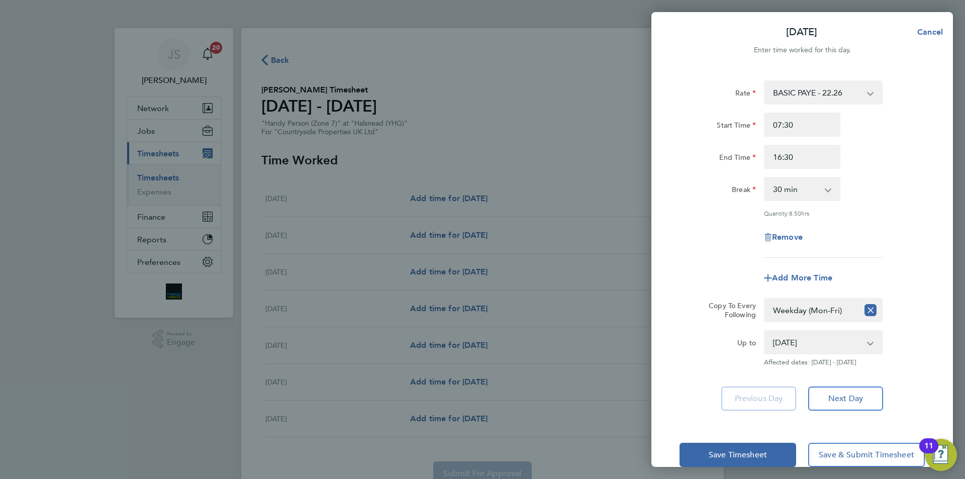
click at [720, 275] on div "Add More Time" at bounding box center [801, 278] width 253 height 24
click at [727, 450] on span "Save Timesheet" at bounding box center [737, 455] width 58 height 10
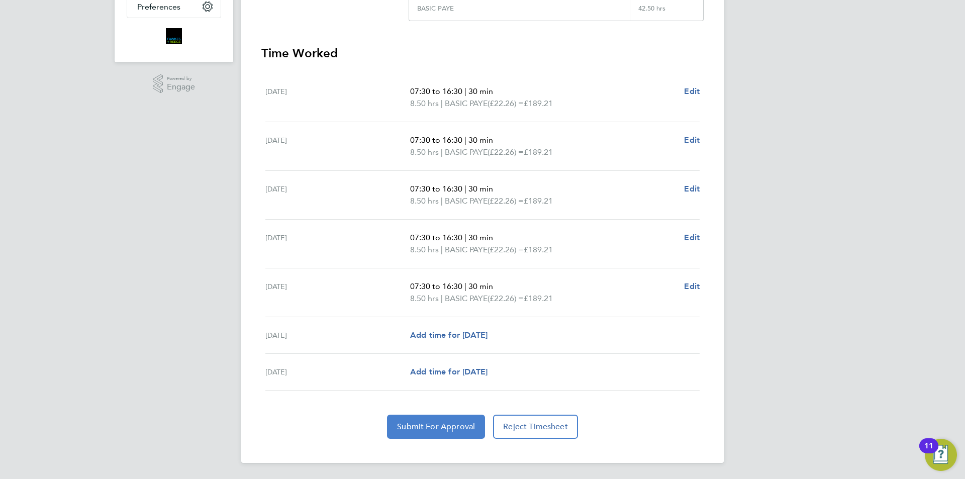
click at [443, 427] on span "Submit For Approval" at bounding box center [436, 427] width 78 height 10
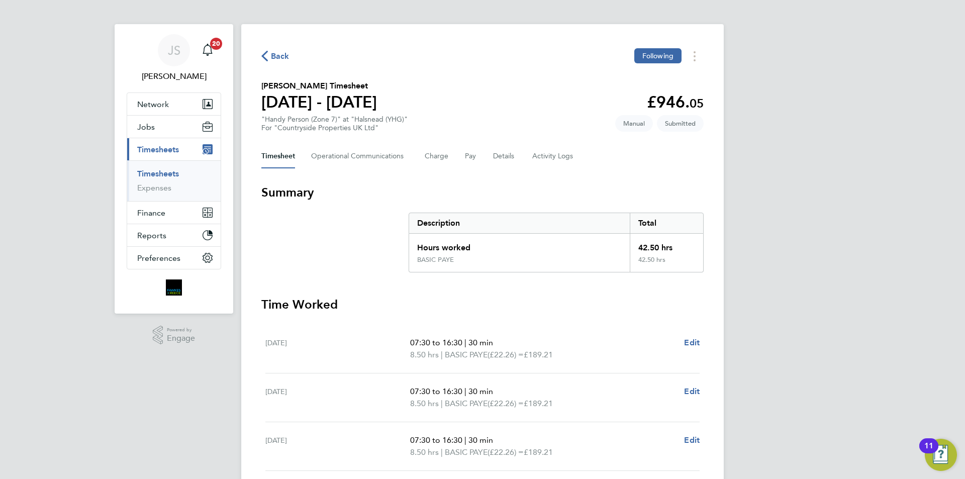
click at [277, 52] on span "Back" at bounding box center [280, 56] width 19 height 12
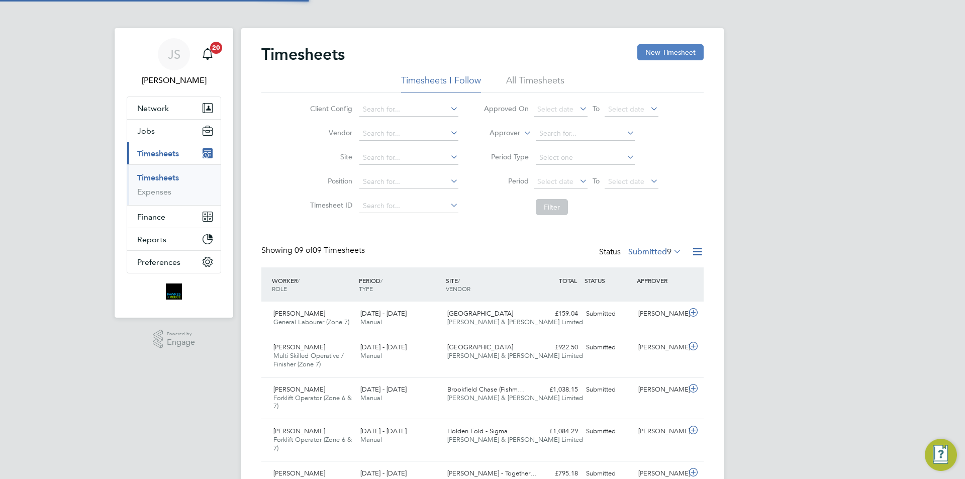
click at [685, 50] on button "New Timesheet" at bounding box center [670, 52] width 66 height 16
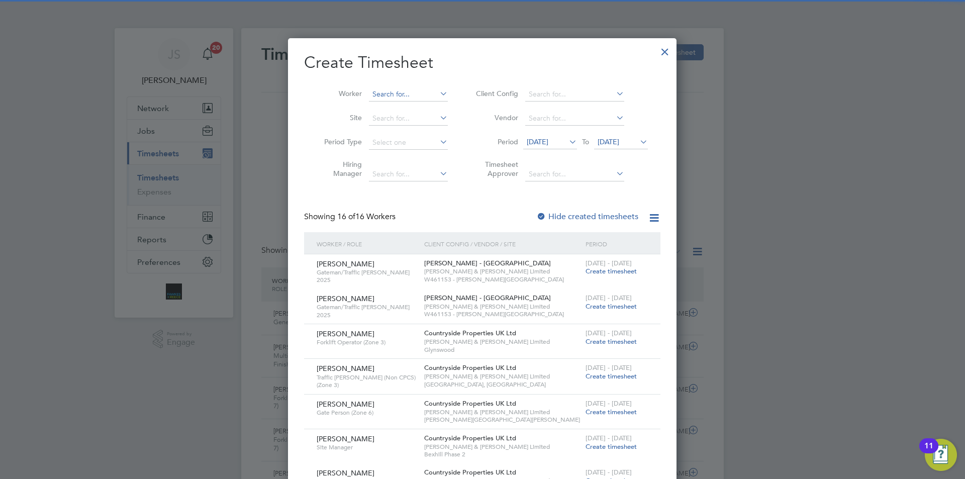
click at [377, 90] on input at bounding box center [408, 94] width 79 height 14
click at [402, 122] on li "[PERSON_NAME] rsonage" at bounding box center [419, 122] width 103 height 14
type input "[PERSON_NAME]"
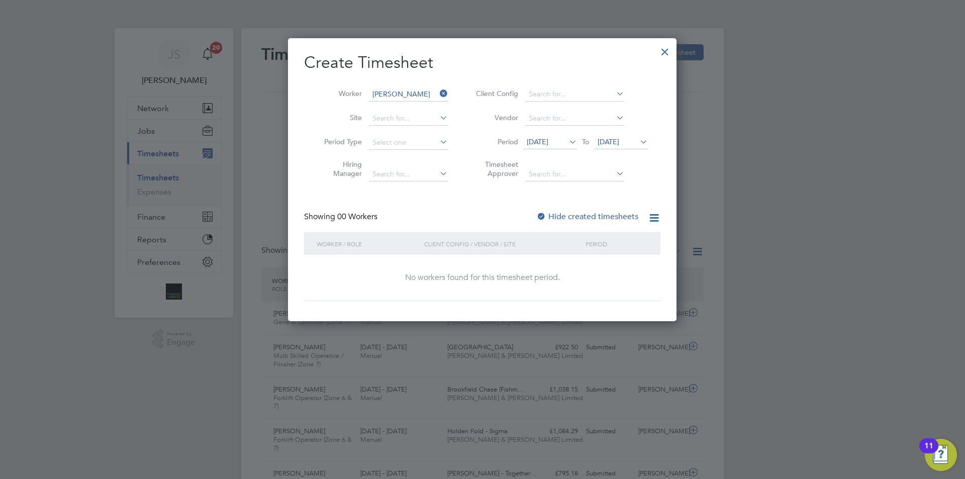
click at [548, 143] on span "[DATE]" at bounding box center [538, 141] width 22 height 9
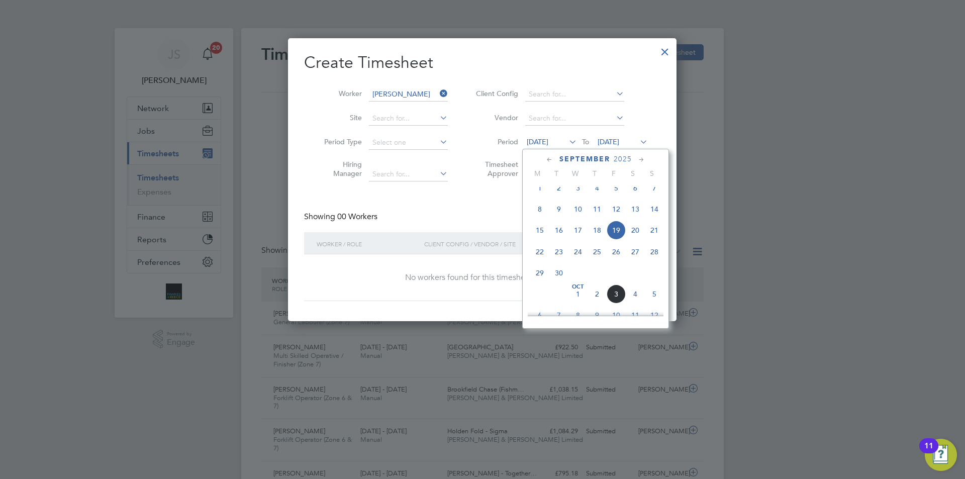
click at [539, 281] on span "29" at bounding box center [539, 272] width 19 height 19
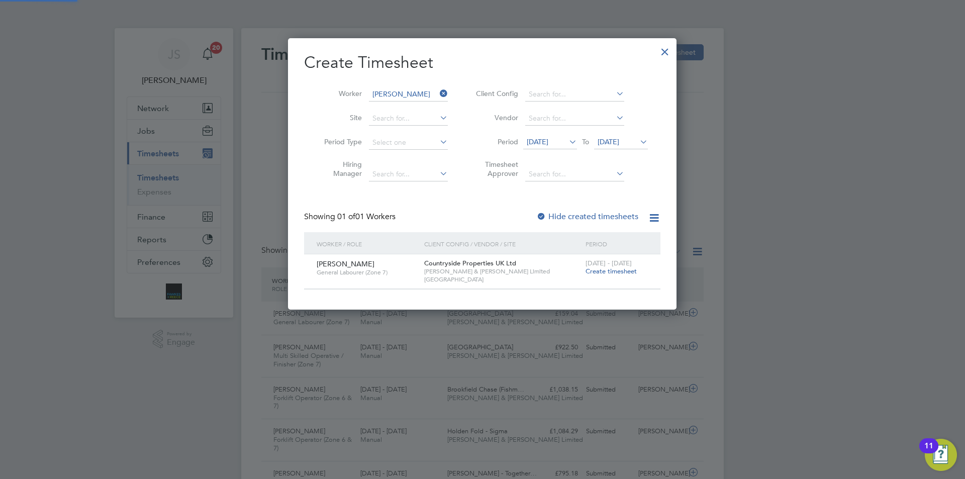
click at [610, 272] on span "Create timesheet" at bounding box center [610, 271] width 51 height 9
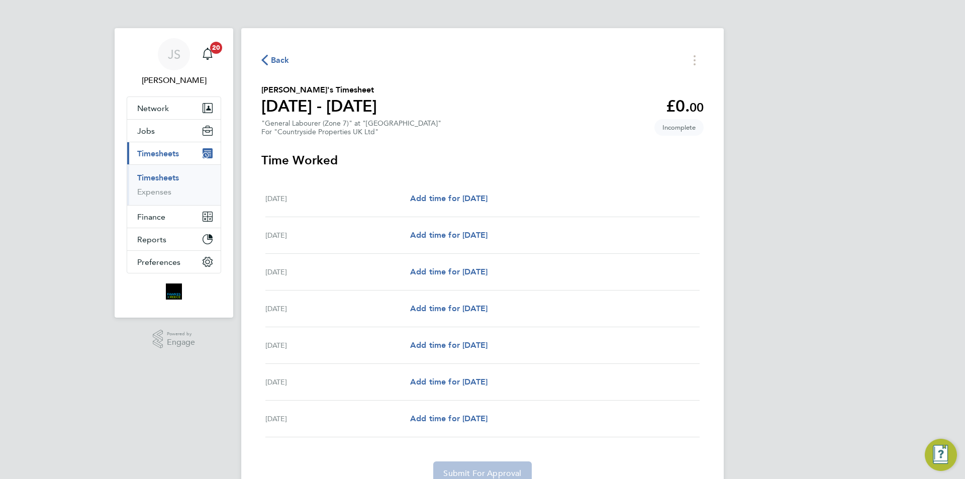
click at [486, 189] on div "[DATE] Add time for [DATE] Add time for [DATE]" at bounding box center [482, 198] width 434 height 37
click at [487, 192] on link "Add time for [DATE]" at bounding box center [448, 198] width 77 height 12
select select "30"
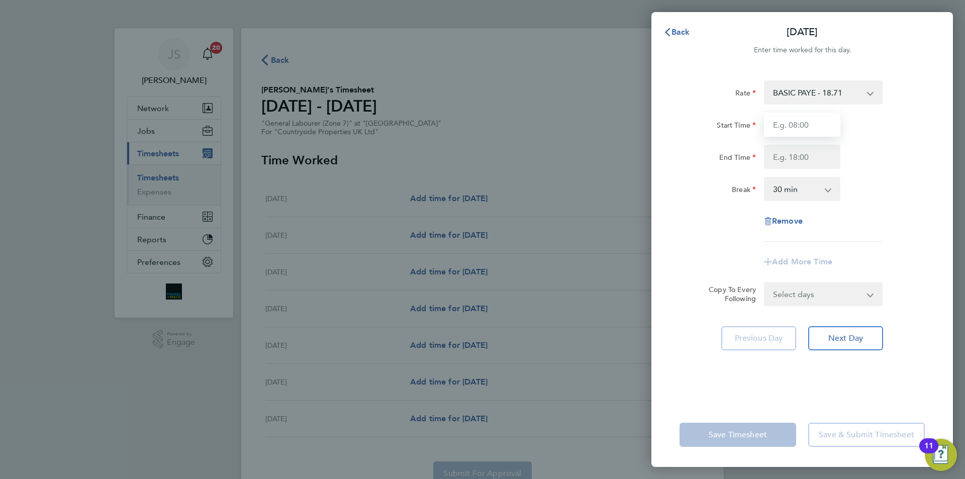
click at [803, 119] on input "Start Time" at bounding box center [802, 125] width 76 height 24
type input "07:30"
click at [795, 163] on input "End Time" at bounding box center [802, 157] width 76 height 24
type input "16:30"
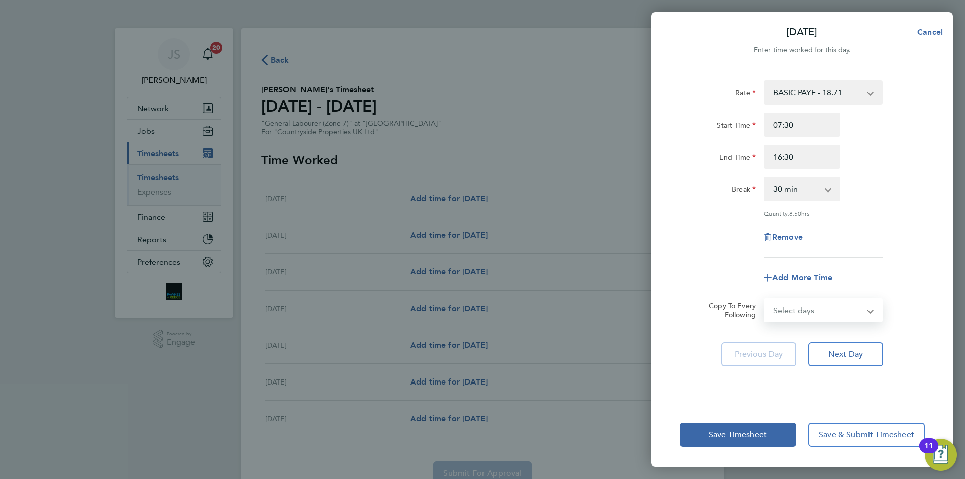
drag, startPoint x: 826, startPoint y: 293, endPoint x: 822, endPoint y: 307, distance: 14.6
click at [826, 293] on form "Rate BASIC PAYE - 18.71 Start Time 07:30 End Time 16:30 Break 0 min 15 min 30 m…" at bounding box center [801, 201] width 245 height 242
select select "WEEKDAY"
click at [765, 299] on select "Select days Day Weekday (Mon-Fri) Weekend (Sat-Sun) [DATE] [DATE] [DATE] [DATE]…" at bounding box center [818, 310] width 106 height 22
select select "[DATE]"
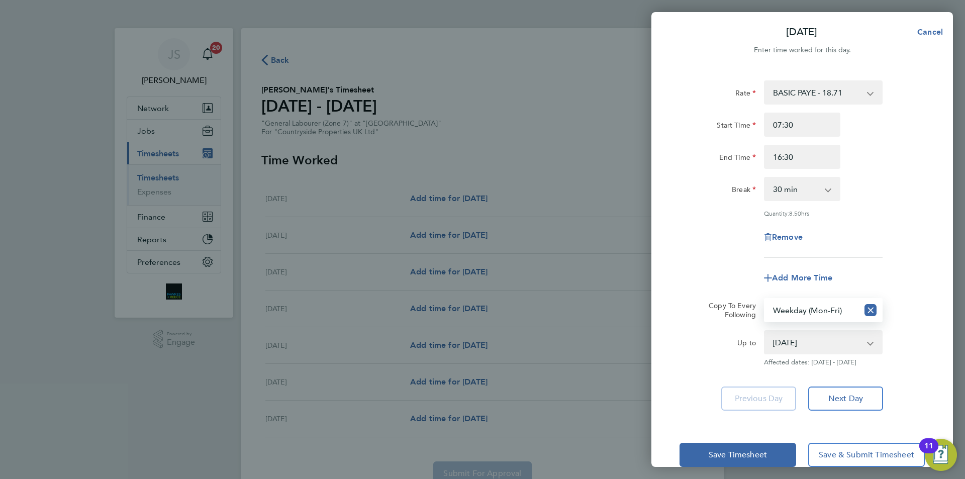
drag, startPoint x: 727, startPoint y: 252, endPoint x: 722, endPoint y: 380, distance: 128.7
click at [727, 251] on div "Rate BASIC PAYE - 18.71 Start Time 07:30 End Time 16:30 Break 0 min 15 min 30 m…" at bounding box center [801, 168] width 245 height 177
click at [724, 457] on span "Save Timesheet" at bounding box center [737, 455] width 58 height 10
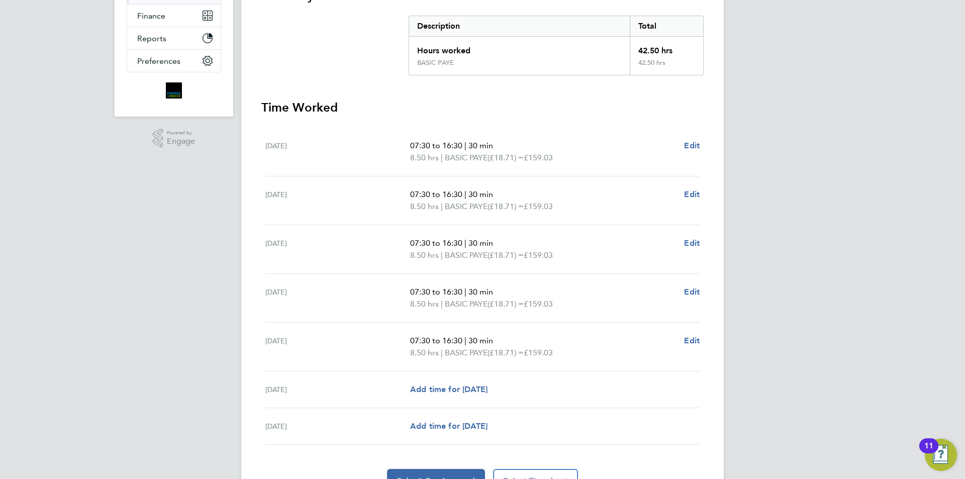
click at [461, 467] on section "Time Worked [DATE] 07:30 to 16:30 | 30 min 8.50 hrs | BASIC PAYE (£18.71) = £15…" at bounding box center [482, 295] width 442 height 393
click at [458, 470] on button "Submit For Approval" at bounding box center [436, 481] width 98 height 24
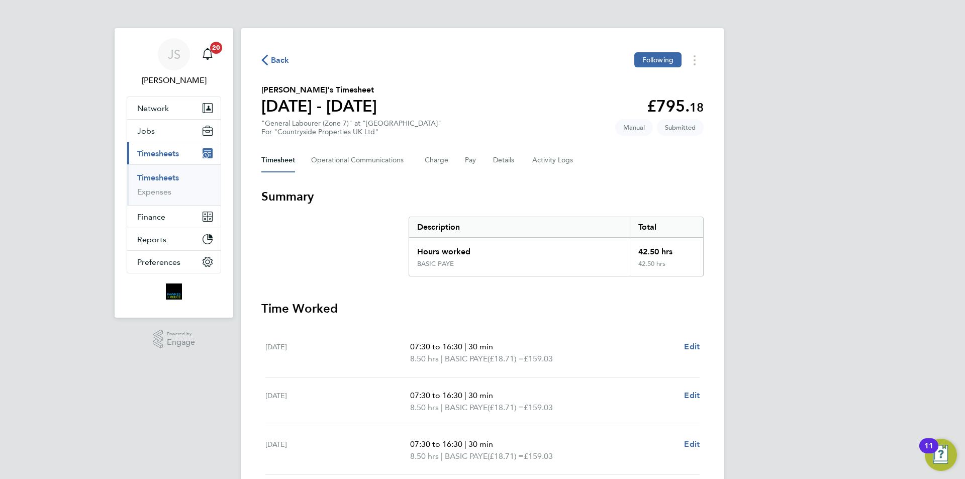
click at [276, 61] on span "Back" at bounding box center [280, 60] width 19 height 12
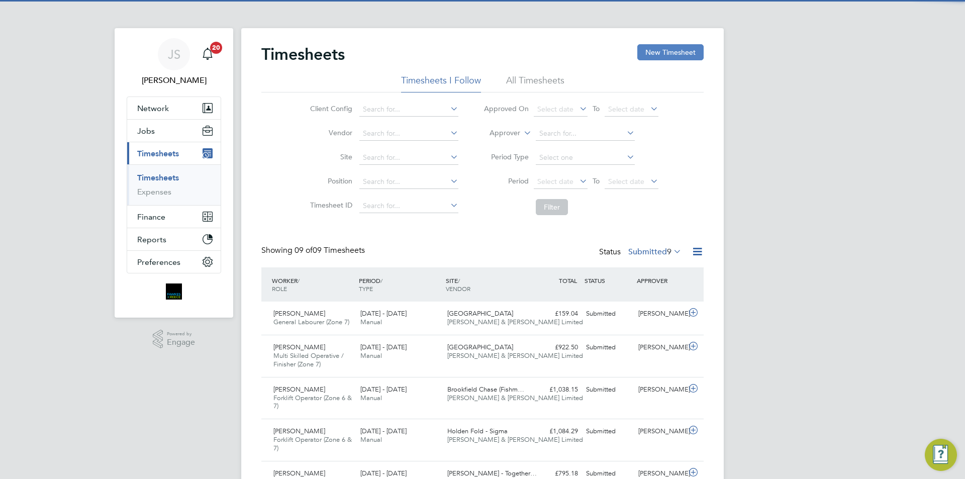
click at [677, 48] on button "New Timesheet" at bounding box center [670, 52] width 66 height 16
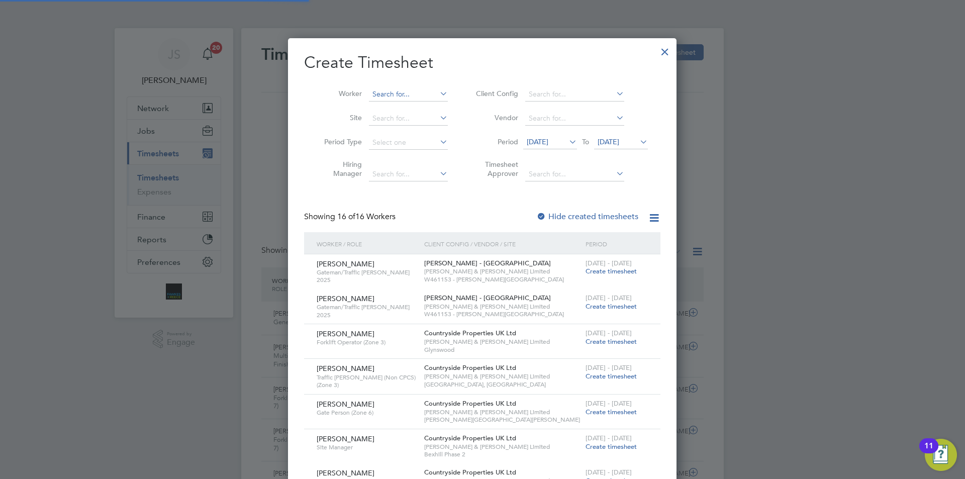
click at [411, 92] on input at bounding box center [408, 94] width 79 height 14
click at [395, 105] on li "[PERSON_NAME]" at bounding box center [430, 108] width 124 height 14
type input "[PERSON_NAME]"
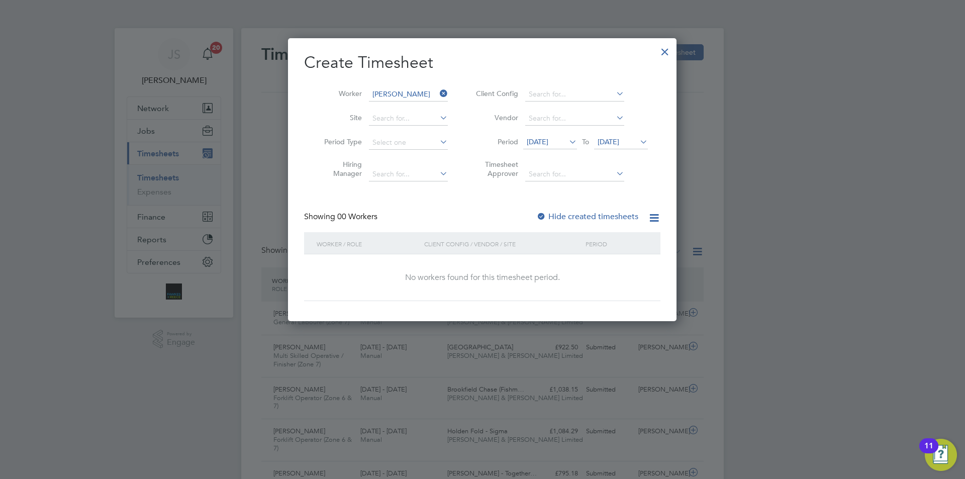
click at [544, 139] on span "[DATE]" at bounding box center [538, 141] width 22 height 9
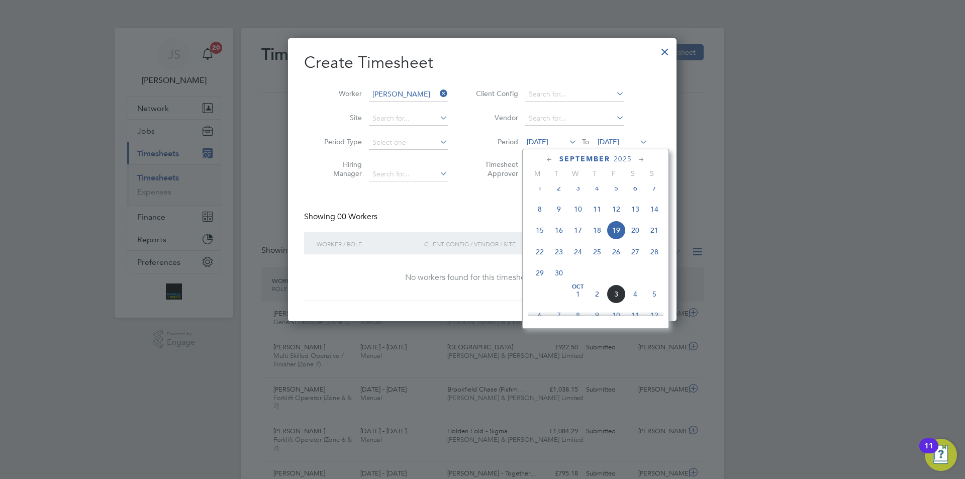
click at [540, 275] on span "29" at bounding box center [539, 272] width 19 height 19
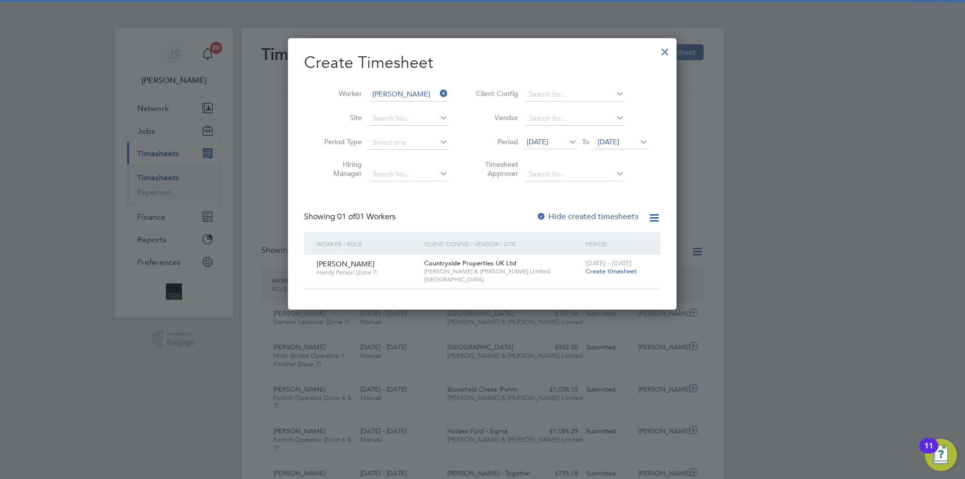
click at [609, 271] on span "Create timesheet" at bounding box center [610, 271] width 51 height 9
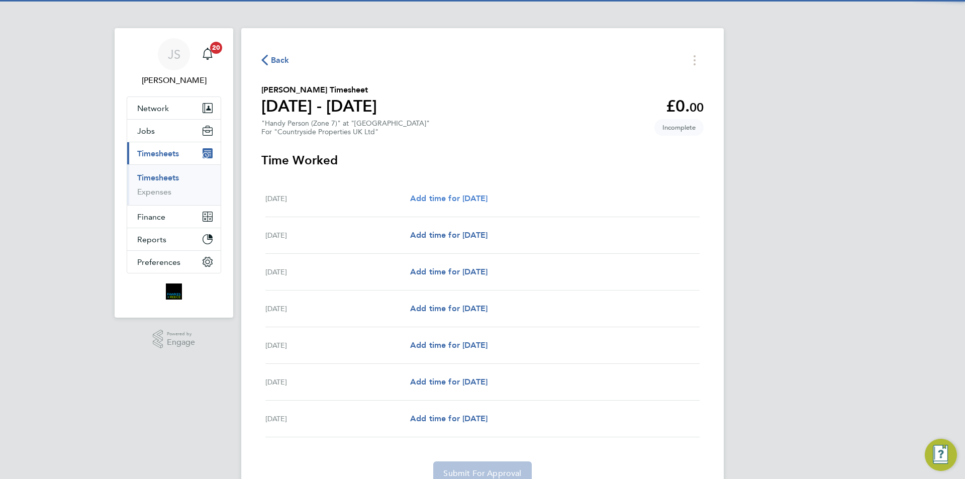
click at [476, 202] on span "Add time for [DATE]" at bounding box center [448, 198] width 77 height 10
select select "30"
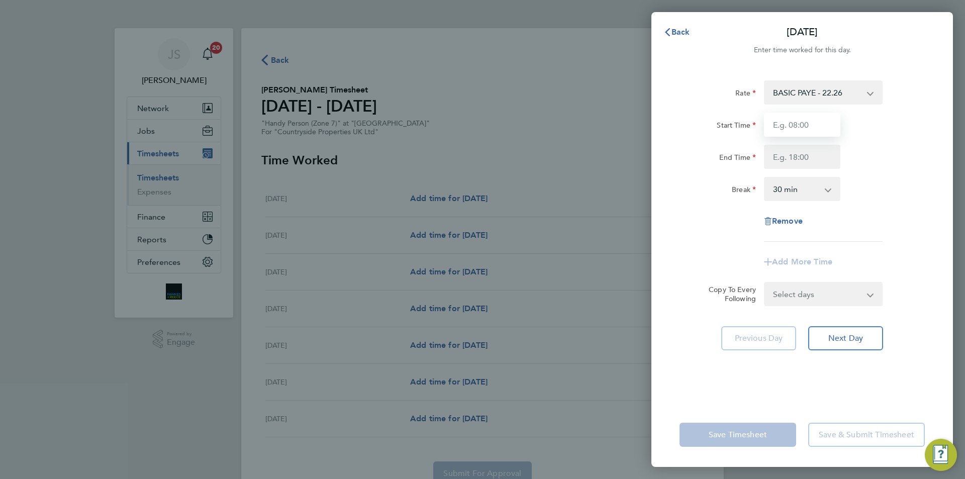
click at [791, 122] on input "Start Time" at bounding box center [802, 125] width 76 height 24
type input "07:30"
click at [796, 158] on input "End Time" at bounding box center [802, 157] width 76 height 24
click at [846, 293] on form "Rate BASIC PAYE - 22.26 Start Time 07:30 End Time 16.30 Break 0 min 15 min 30 m…" at bounding box center [801, 193] width 245 height 226
type input "16:30"
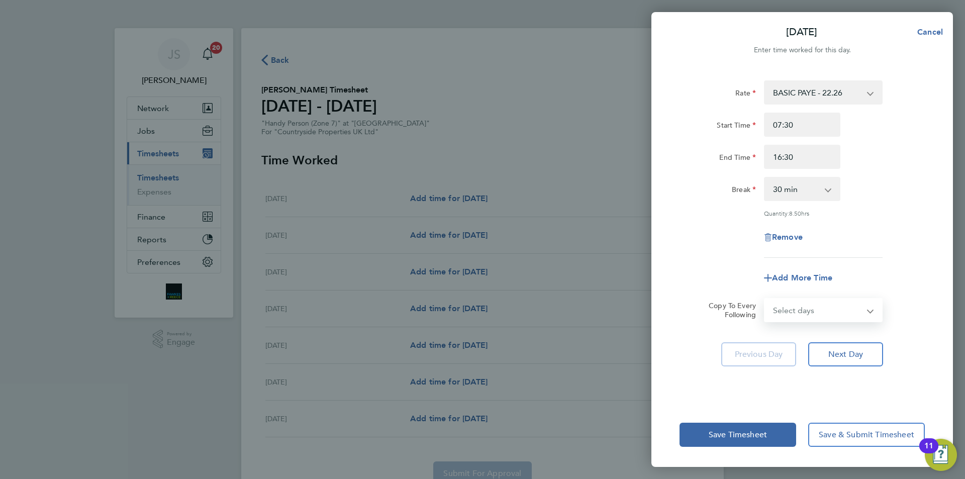
select select "WEEKDAY"
click at [765, 299] on select "Select days Day Weekday (Mon-Fri) Weekend (Sat-Sun) [DATE] [DATE] [DATE] [DATE]…" at bounding box center [818, 310] width 106 height 22
select select "[DATE]"
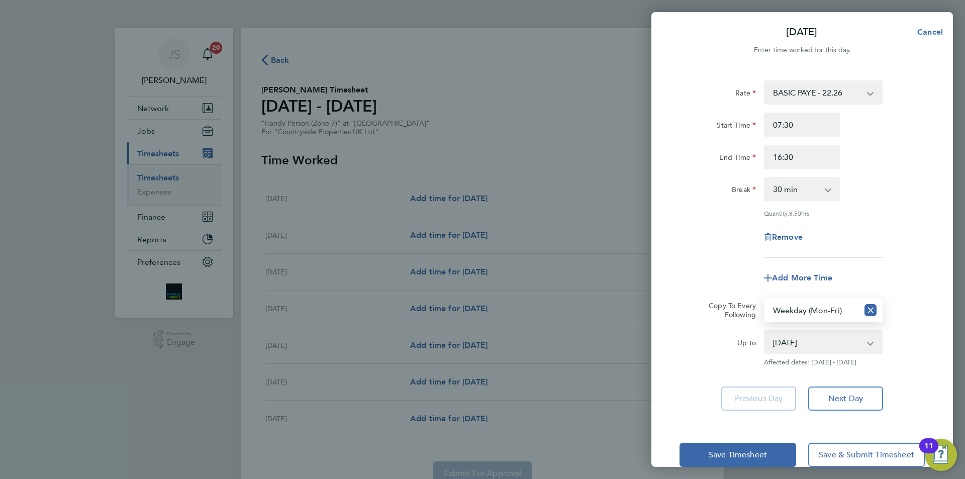
click at [713, 271] on div "Add More Time" at bounding box center [801, 278] width 253 height 24
click at [748, 456] on span "Save Timesheet" at bounding box center [737, 455] width 58 height 10
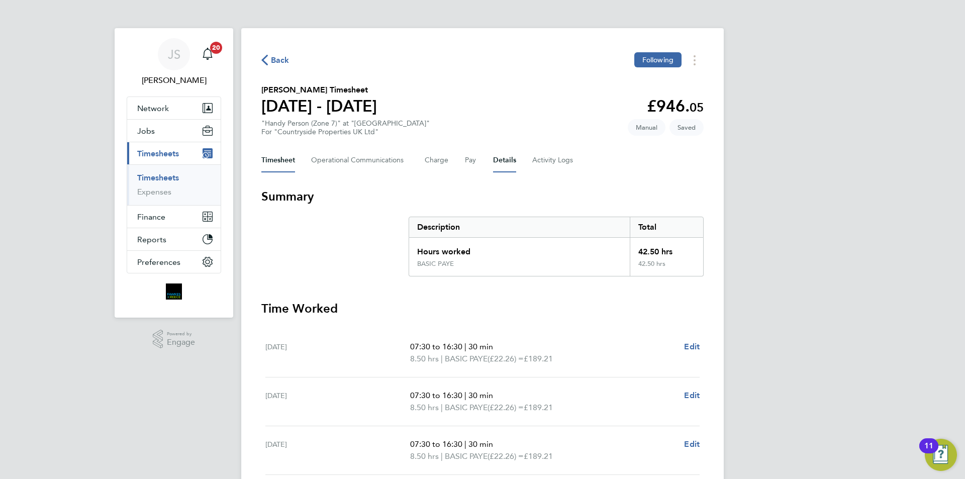
click at [501, 167] on button "Details" at bounding box center [504, 160] width 23 height 24
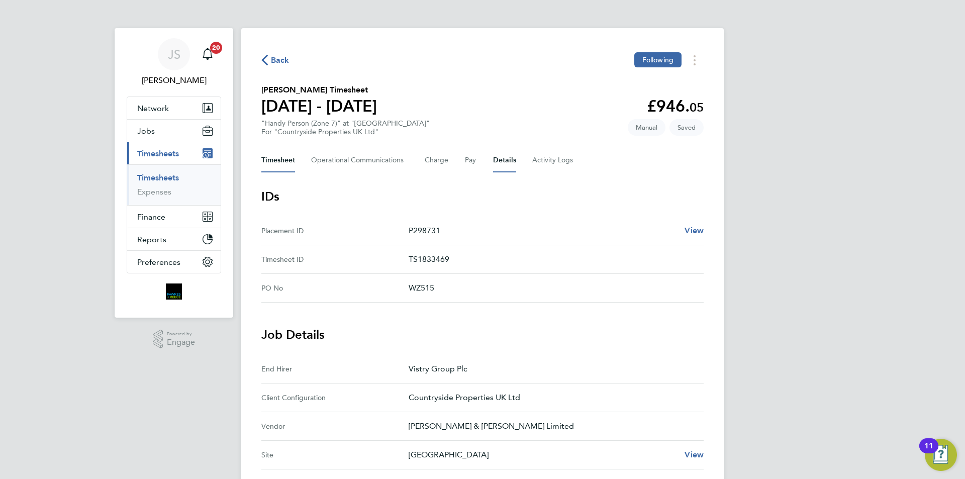
click at [284, 161] on button "Timesheet" at bounding box center [278, 160] width 34 height 24
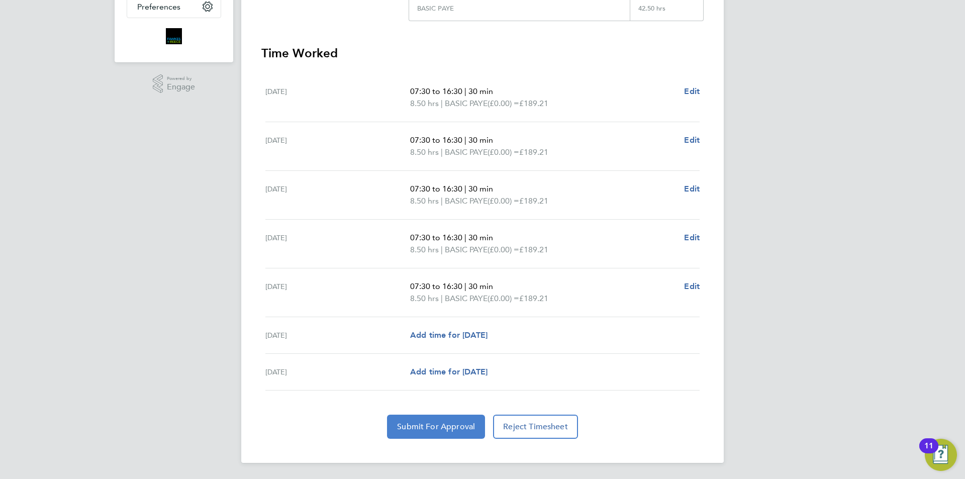
click at [439, 416] on button "Submit For Approval" at bounding box center [436, 427] width 98 height 24
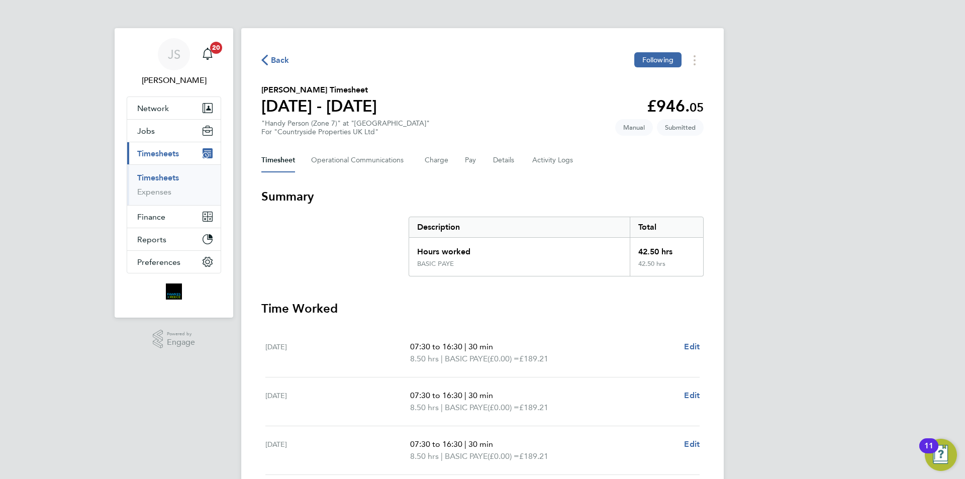
click at [287, 62] on span "Back" at bounding box center [280, 60] width 19 height 12
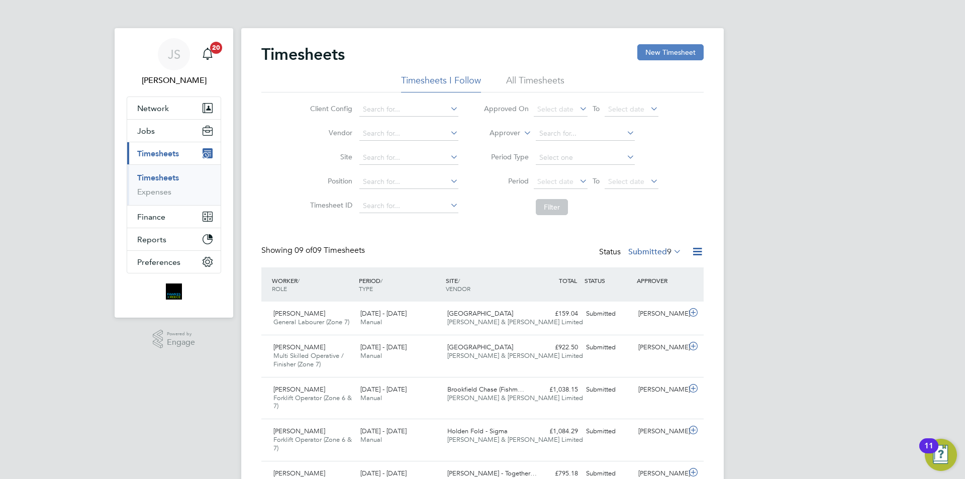
click at [670, 51] on button "New Timesheet" at bounding box center [670, 52] width 66 height 16
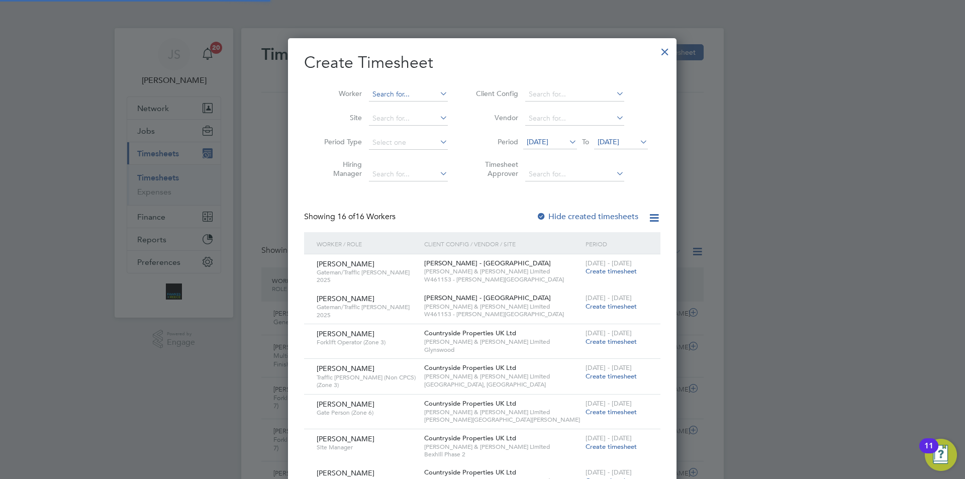
click at [388, 97] on input at bounding box center [408, 94] width 79 height 14
click at [433, 118] on b "Whe" at bounding box center [440, 121] width 15 height 9
type input "[PERSON_NAME]"
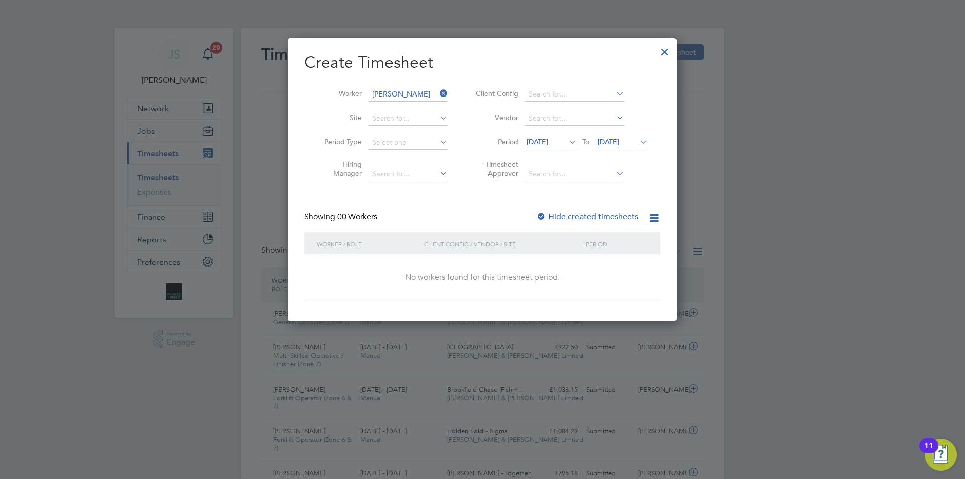
click at [539, 138] on span "[DATE]" at bounding box center [538, 141] width 22 height 9
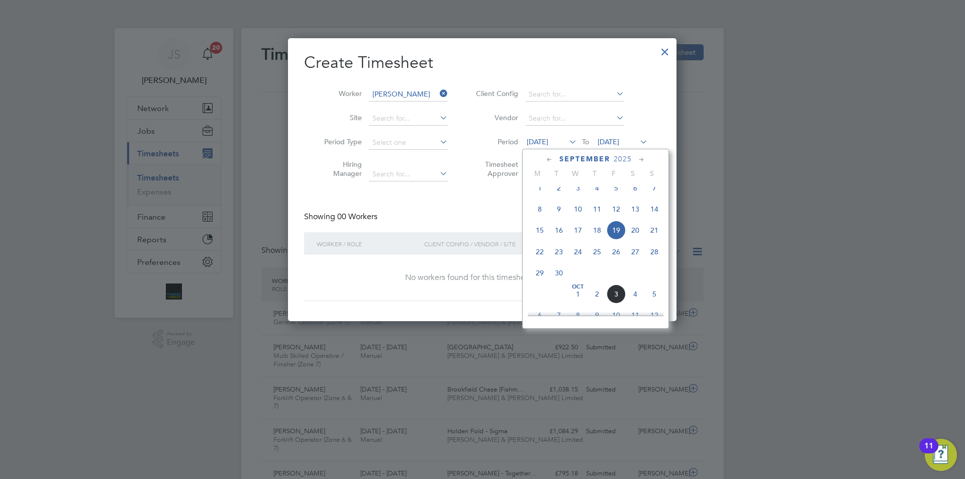
click at [558, 281] on span "30" at bounding box center [558, 272] width 19 height 19
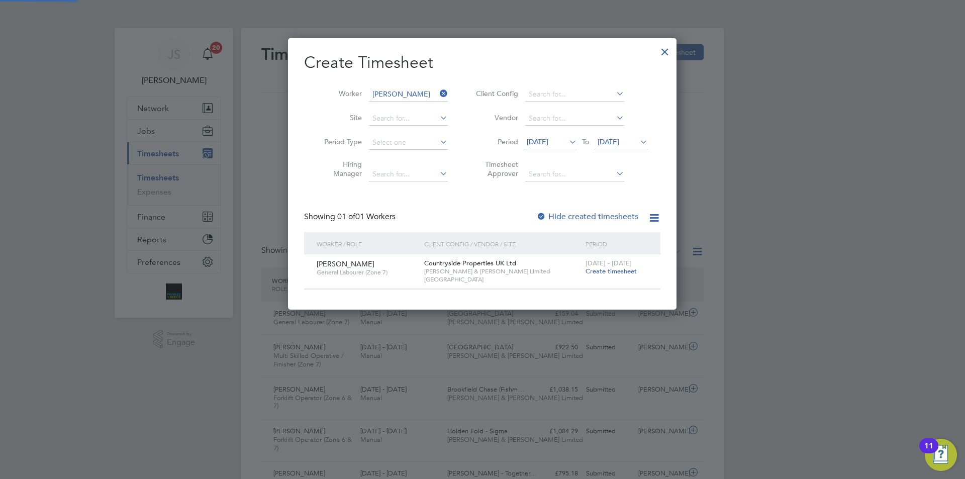
click at [589, 272] on span "Create timesheet" at bounding box center [610, 271] width 51 height 9
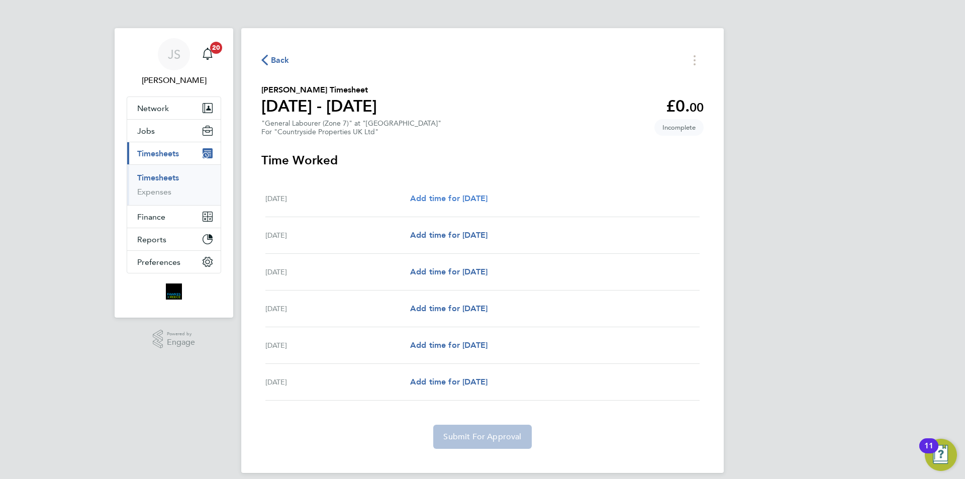
click at [454, 197] on span "Add time for [DATE]" at bounding box center [448, 198] width 77 height 10
select select "30"
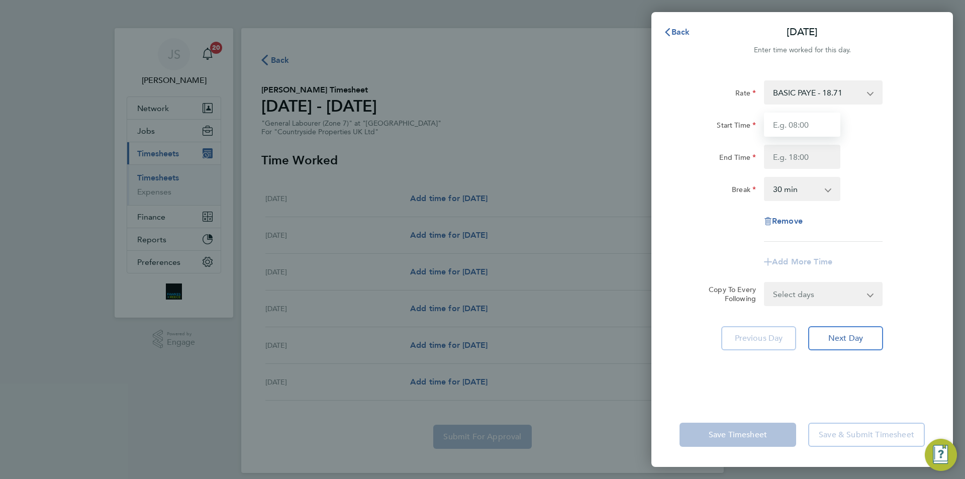
click at [792, 121] on input "Start Time" at bounding box center [802, 125] width 76 height 24
type input "07:30"
click at [793, 156] on input "End Time" at bounding box center [802, 157] width 76 height 24
type input "16:30"
click at [808, 287] on form "Rate BASIC PAYE - 18.71 Start Time 07:30 End Time 16:30 Break 0 min 15 min 30 m…" at bounding box center [801, 193] width 245 height 226
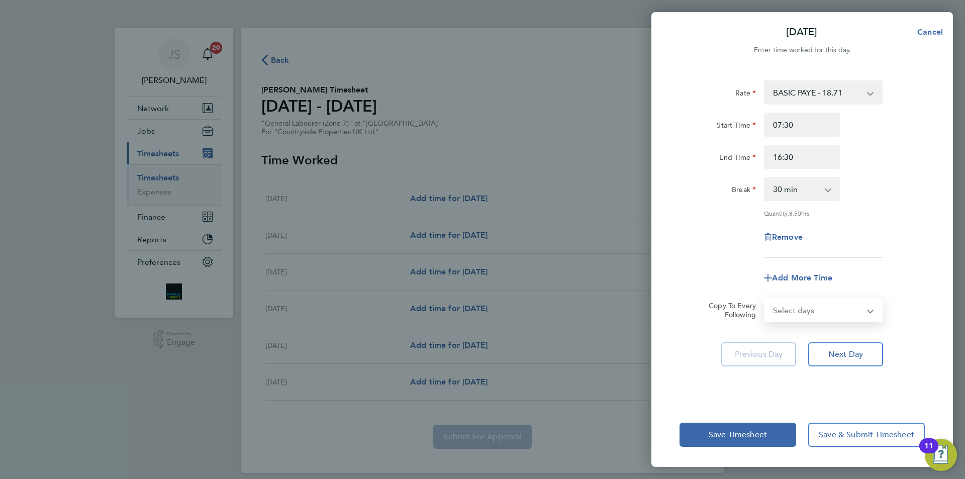
select select "WEEKDAY"
click at [765, 299] on select "Select days Day Weekday (Mon-Fri) Weekend (Sat-Sun) [DATE] [DATE] [DATE] [DATE]…" at bounding box center [818, 310] width 106 height 22
select select "[DATE]"
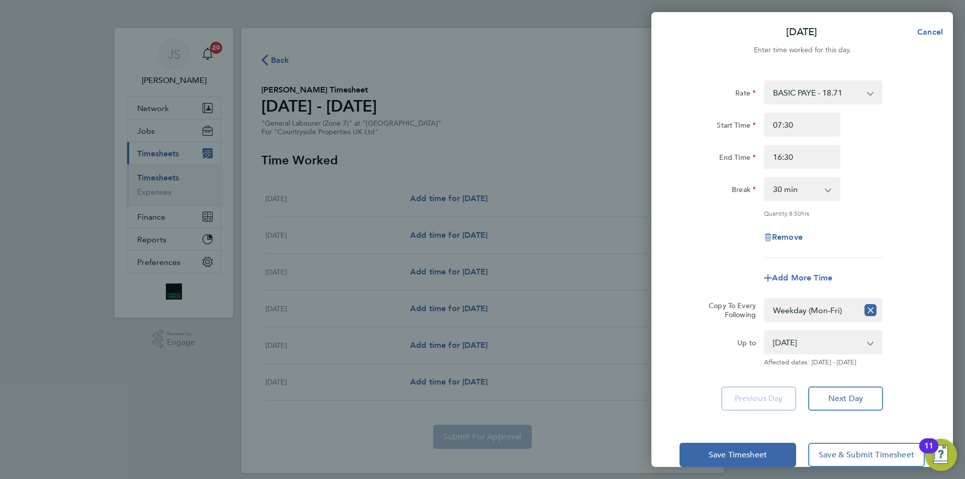
click at [683, 251] on div "Rate BASIC PAYE - 18.71 Start Time 07:30 End Time 16:30 Break 0 min 15 min 30 m…" at bounding box center [801, 168] width 245 height 177
click at [715, 457] on span "Save Timesheet" at bounding box center [737, 455] width 58 height 10
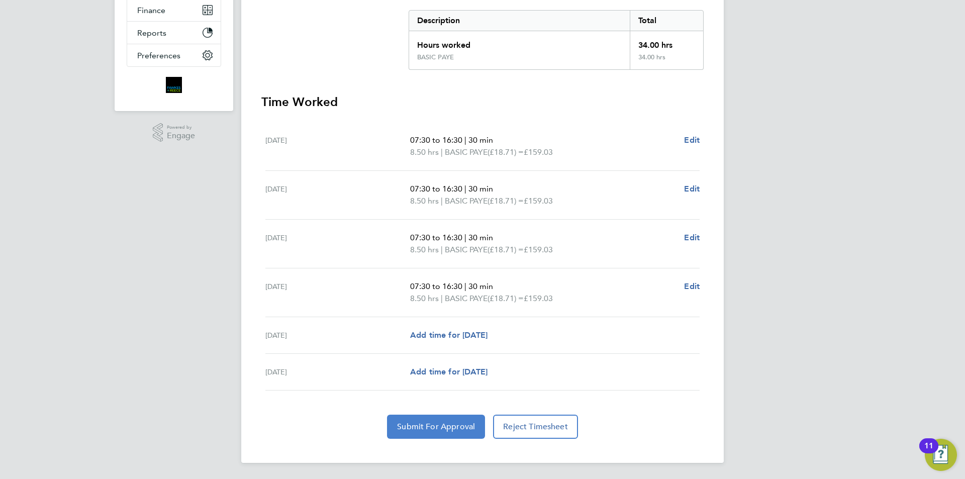
click at [444, 433] on button "Submit For Approval" at bounding box center [436, 427] width 98 height 24
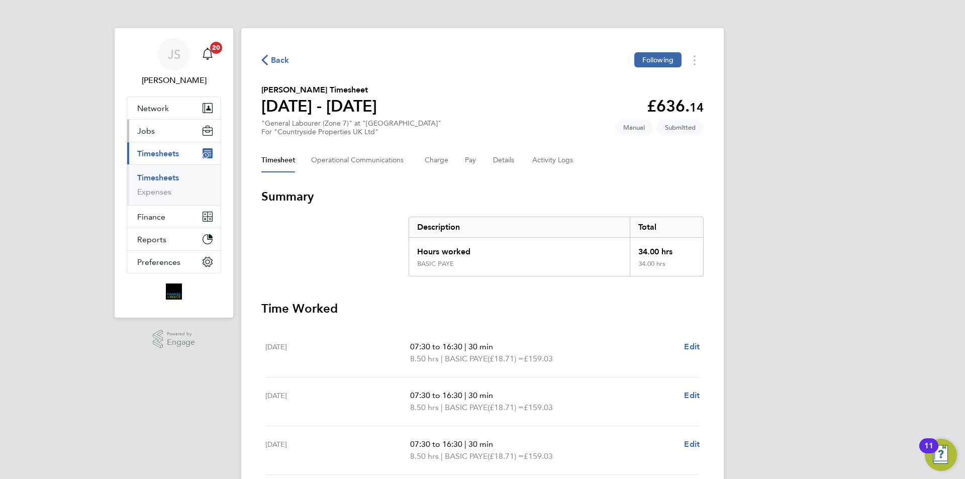
click at [163, 134] on button "Jobs" at bounding box center [173, 131] width 93 height 22
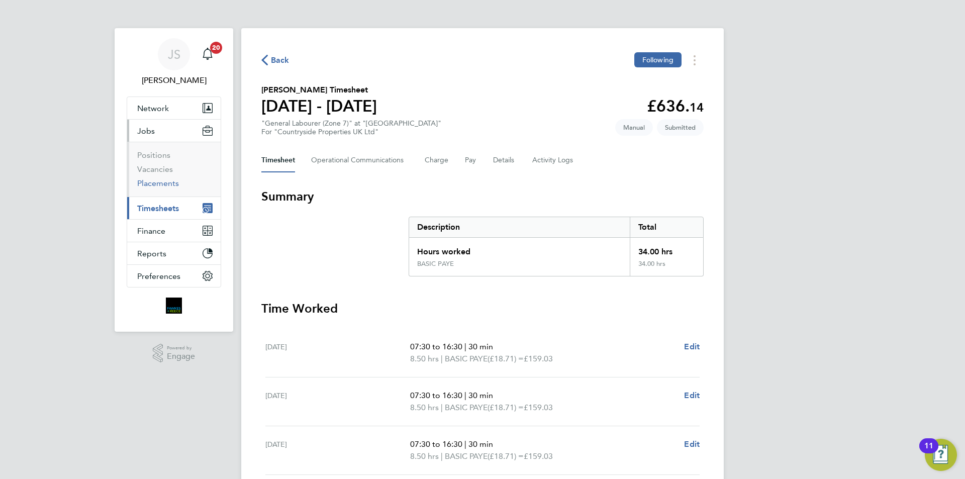
click at [164, 183] on link "Placements" at bounding box center [158, 183] width 42 height 10
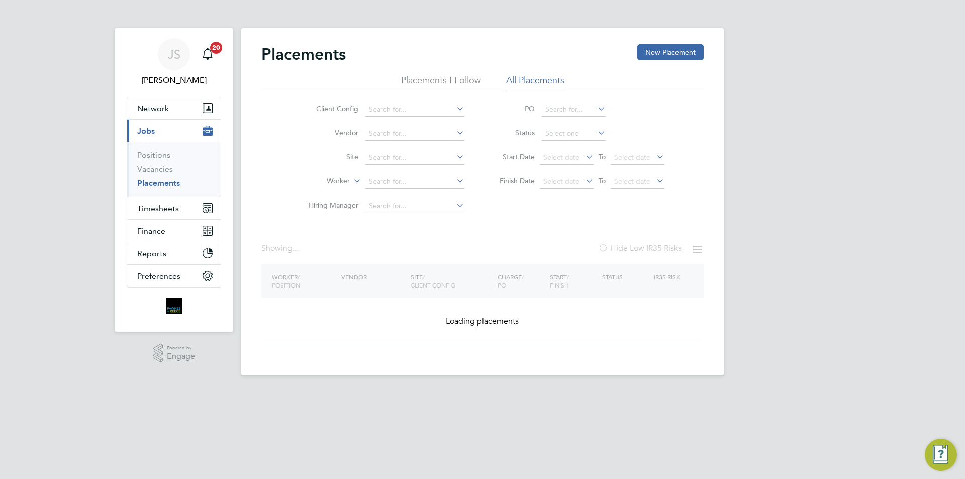
drag, startPoint x: 375, startPoint y: 168, endPoint x: 374, endPoint y: 176, distance: 8.1
click at [375, 168] on li "Site" at bounding box center [382, 158] width 189 height 24
click at [375, 179] on input at bounding box center [414, 182] width 99 height 14
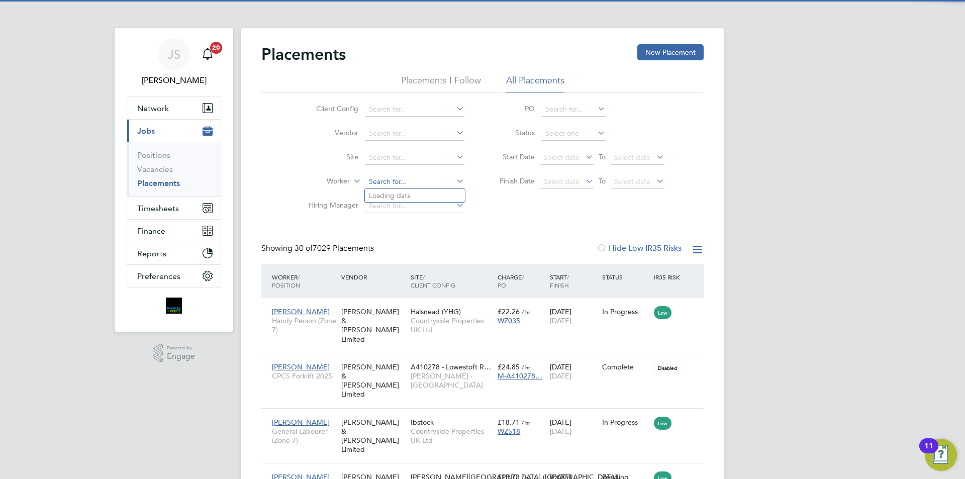
scroll to position [29, 87]
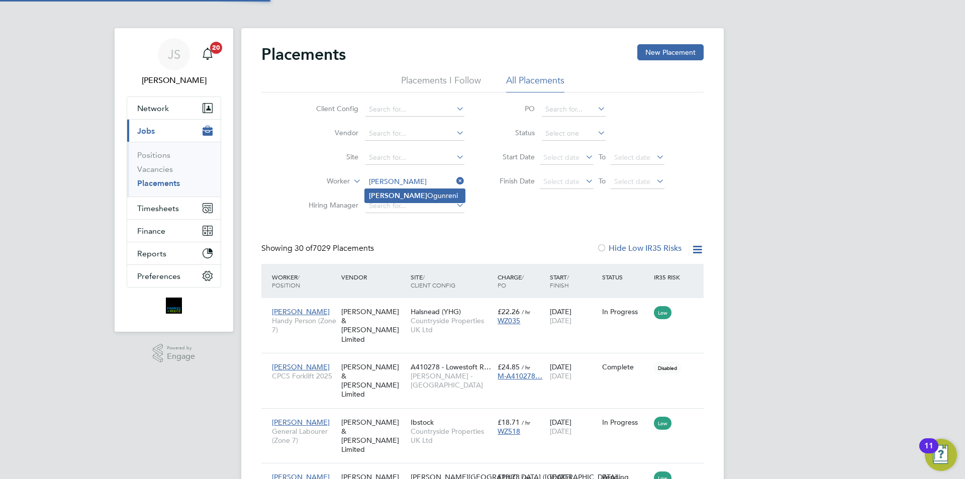
click at [400, 199] on li "[PERSON_NAME] Ogunreni" at bounding box center [415, 196] width 100 height 14
type input "[PERSON_NAME] Ogunreni"
